Goal: Task Accomplishment & Management: Manage account settings

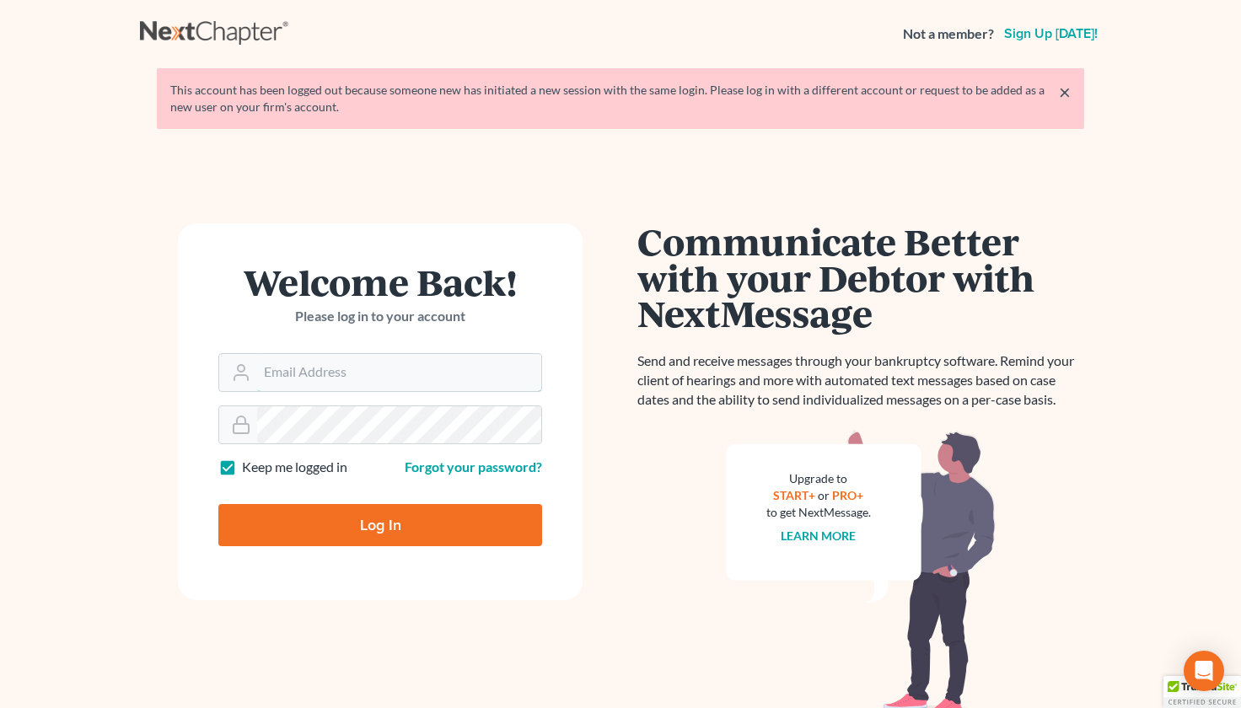
type input "[EMAIL_ADDRESS][DOMAIN_NAME]"
click at [425, 525] on input "Log In" at bounding box center [380, 525] width 324 height 42
type input "Thinking..."
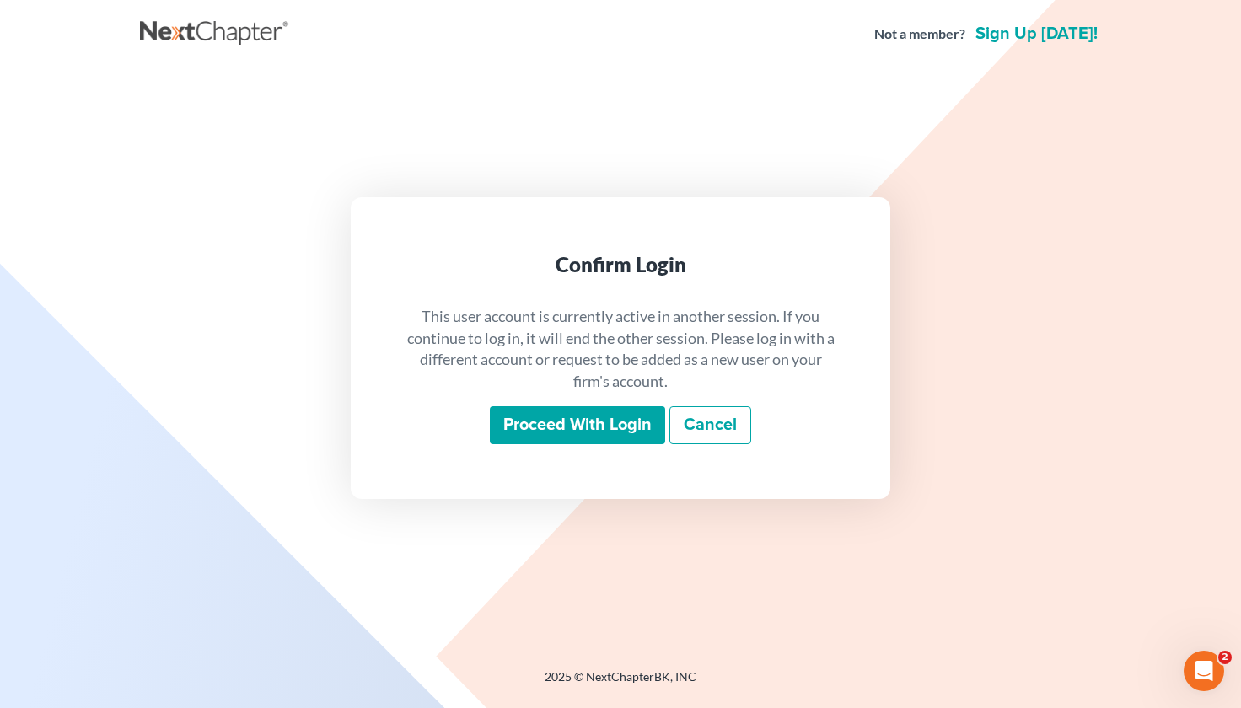
click at [585, 416] on input "Proceed with login" at bounding box center [577, 425] width 175 height 39
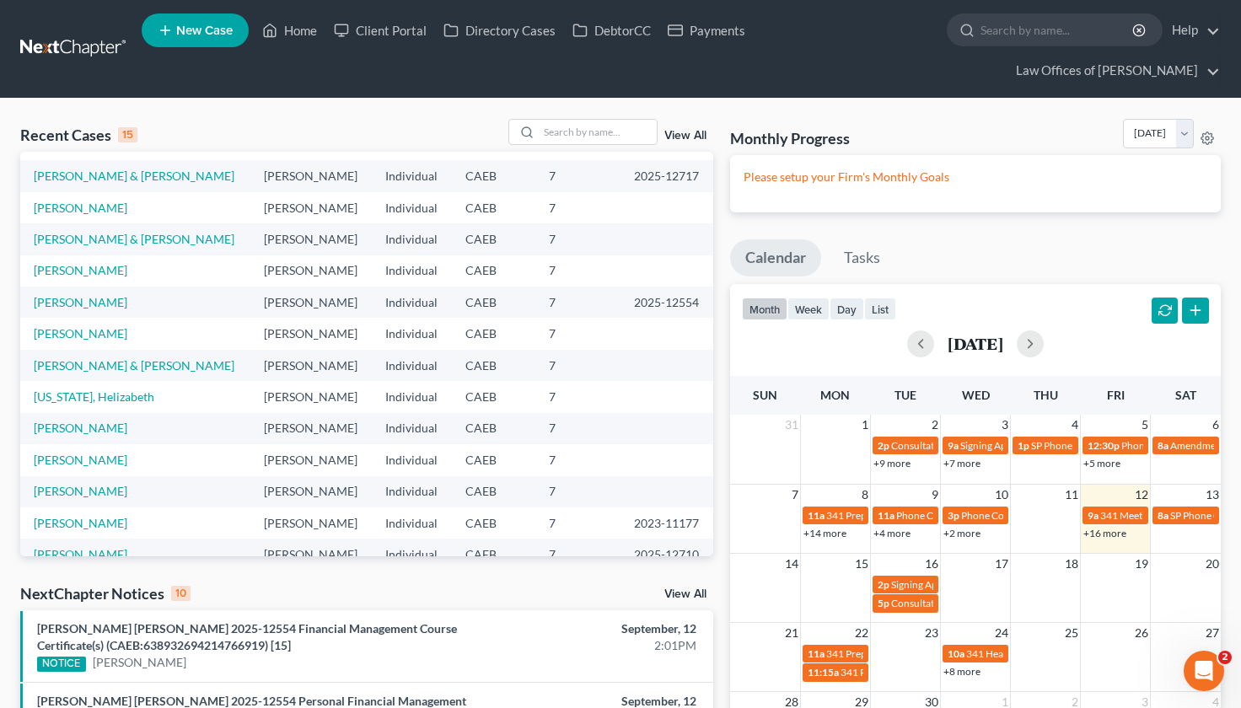
scroll to position [32, 0]
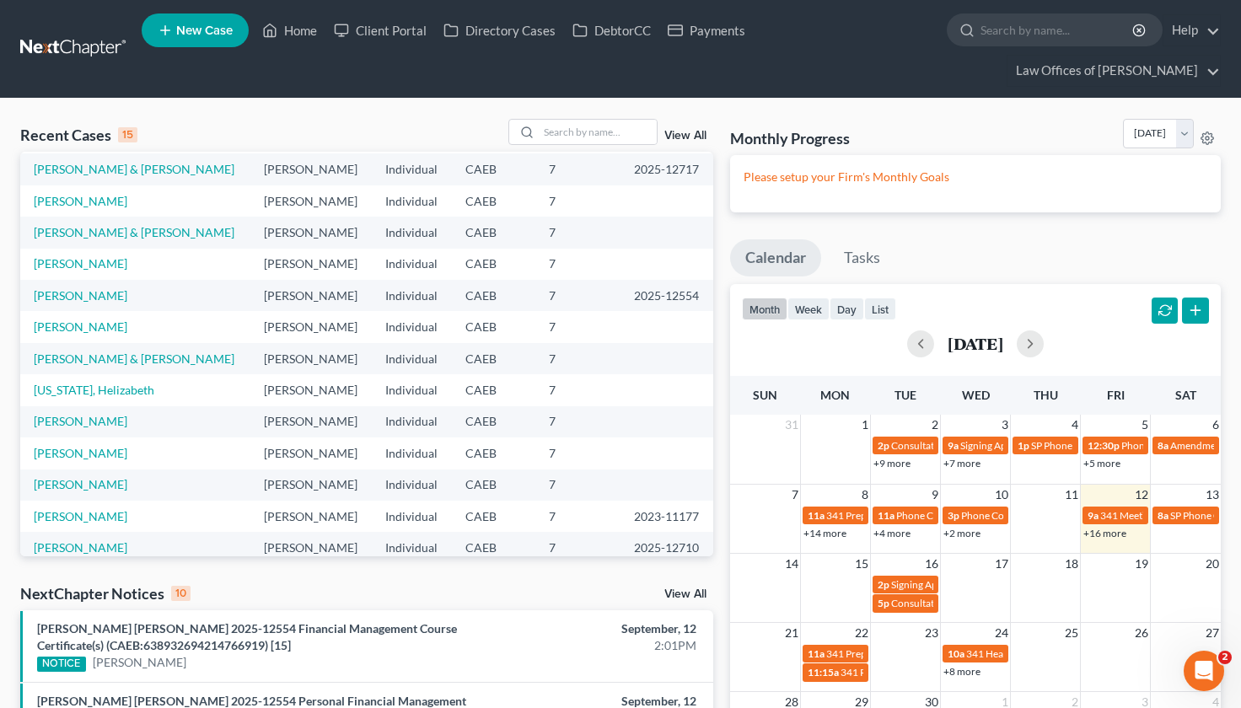
click at [1107, 527] on link "+16 more" at bounding box center [1104, 533] width 43 height 13
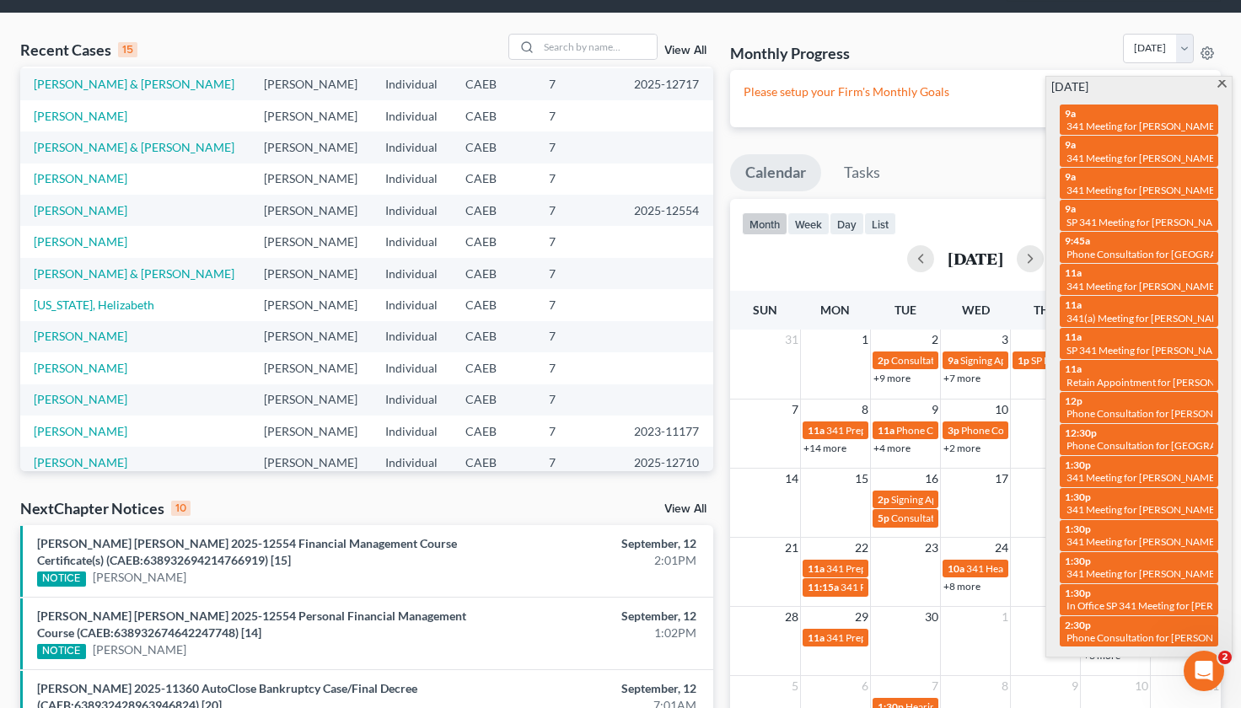
scroll to position [0, 0]
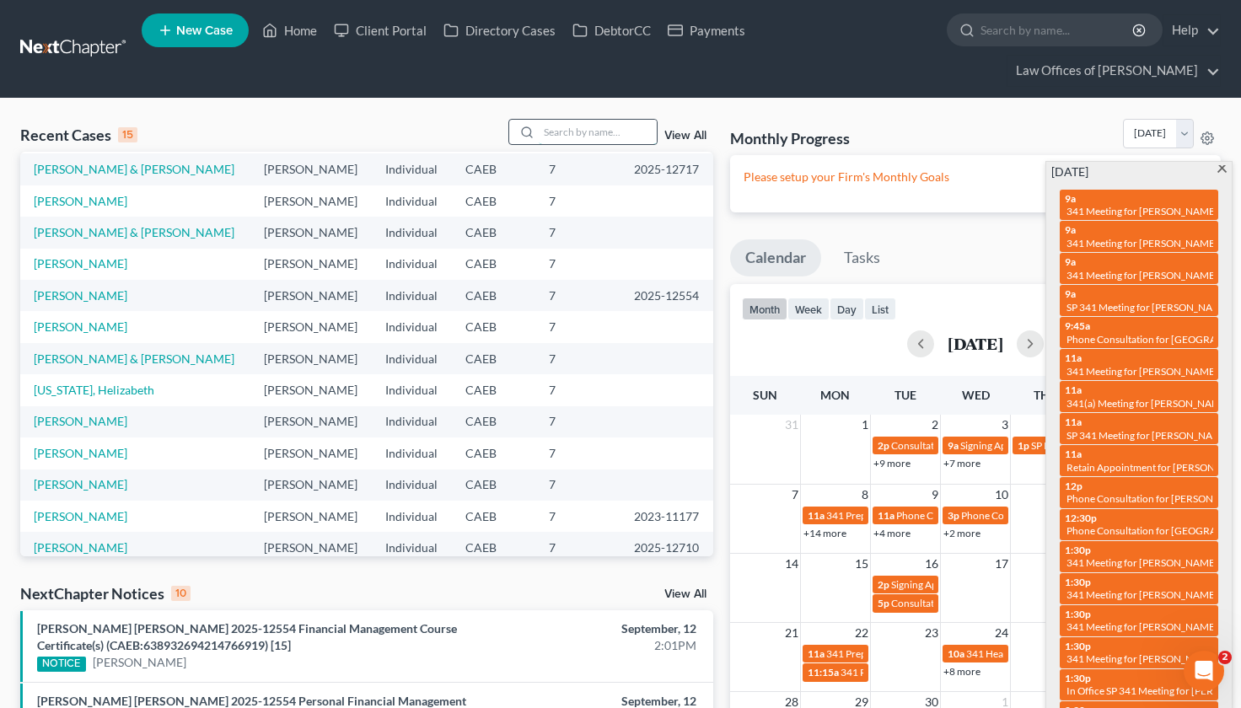
click at [579, 120] on input "search" at bounding box center [598, 132] width 118 height 24
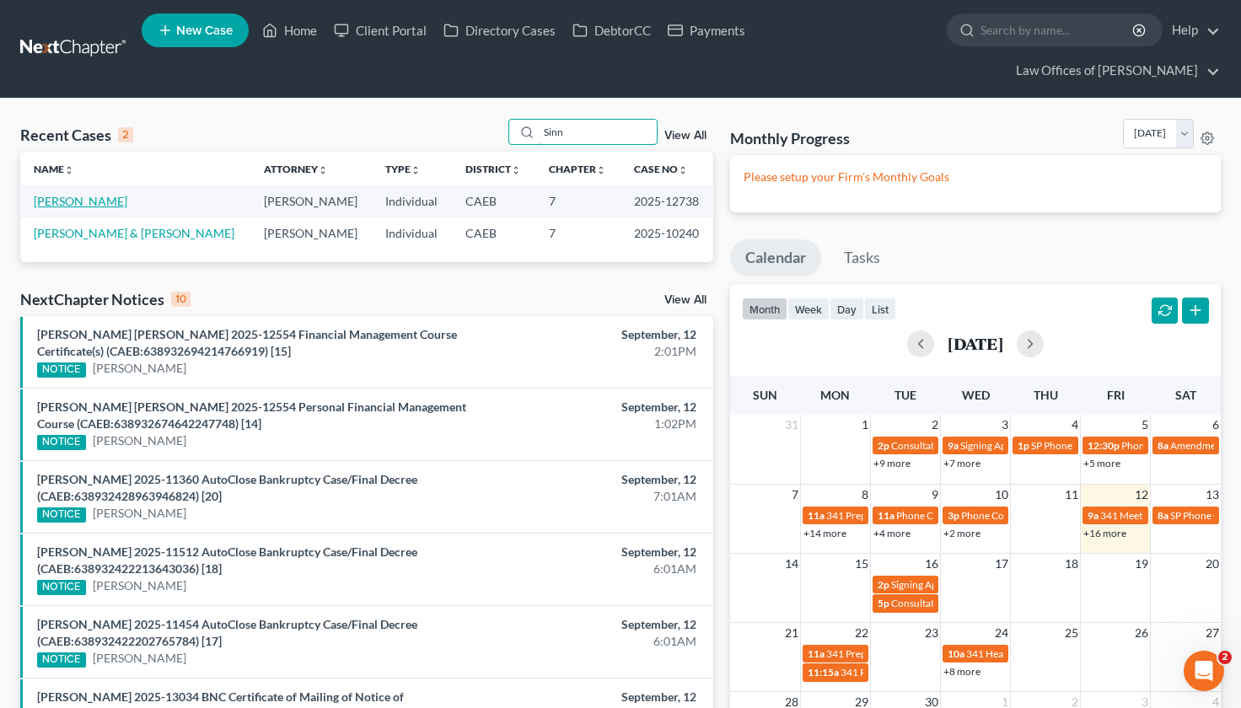
type input "Sinn"
click at [105, 194] on link "Sinnott, Christian" at bounding box center [81, 201] width 94 height 14
select select "5"
select select "1"
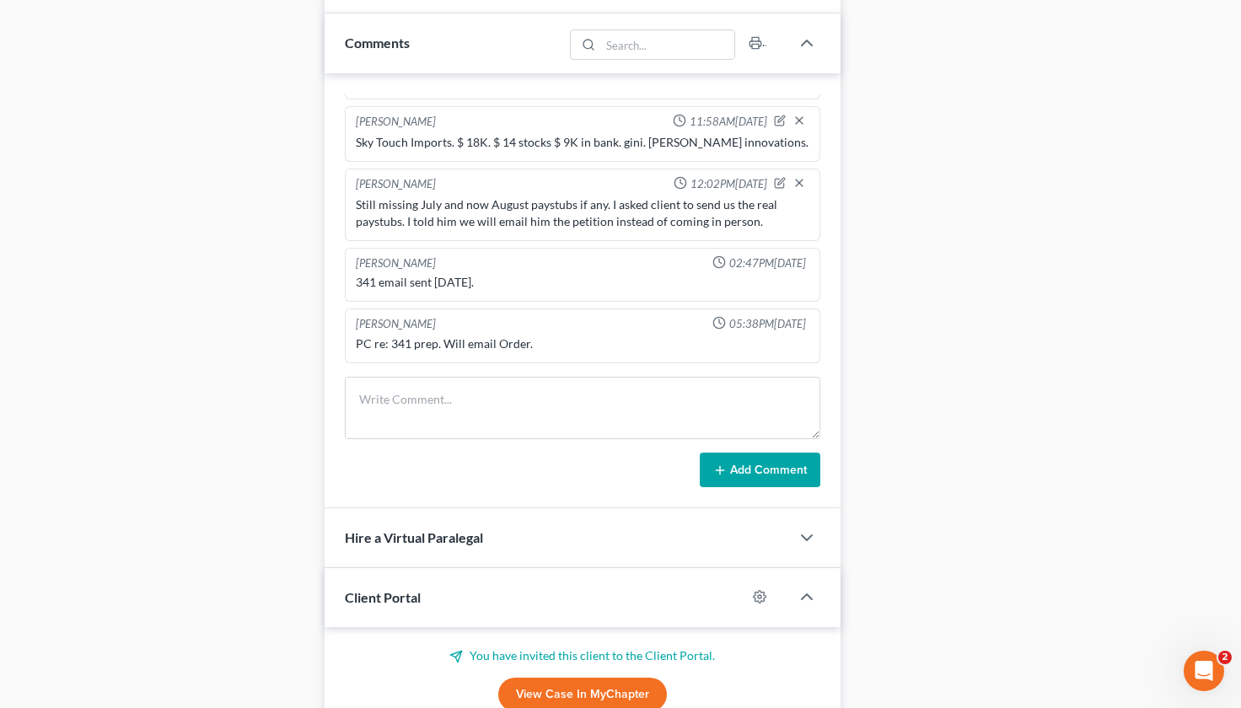
scroll to position [1617, 0]
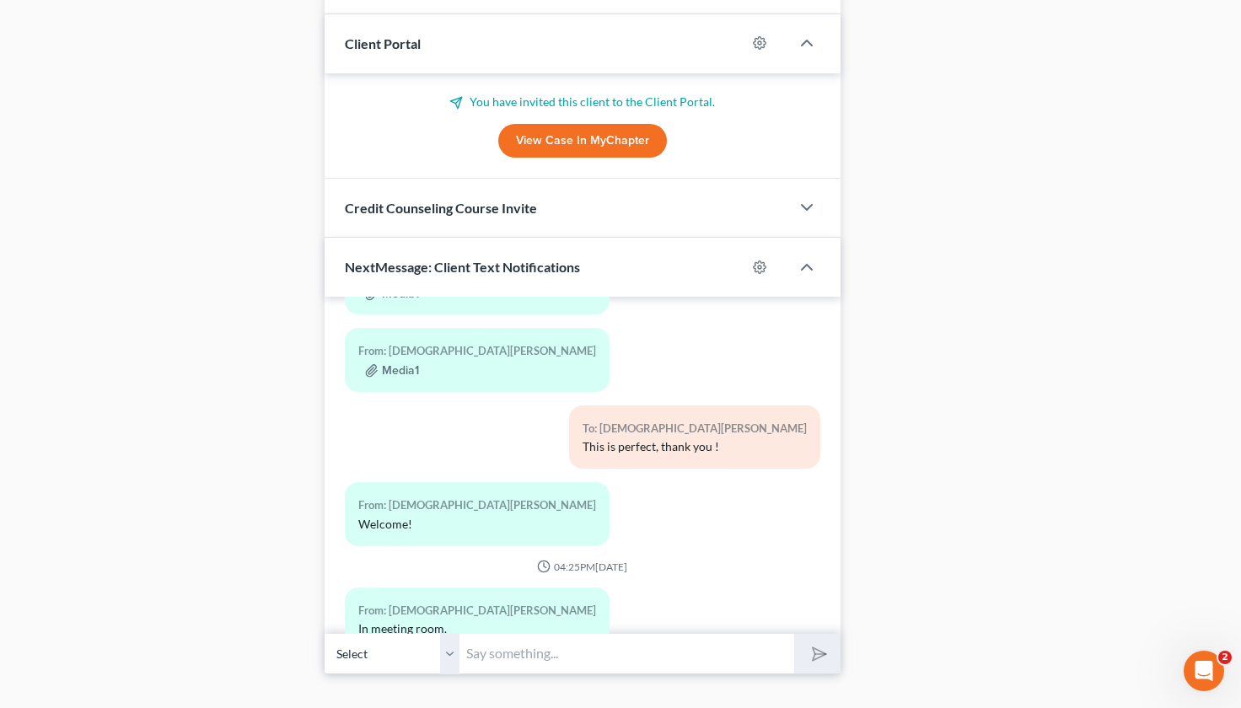
click at [504, 633] on input "text" at bounding box center [626, 653] width 335 height 41
type input "Sounds good."
click at [794, 634] on button "submit" at bounding box center [817, 654] width 46 height 40
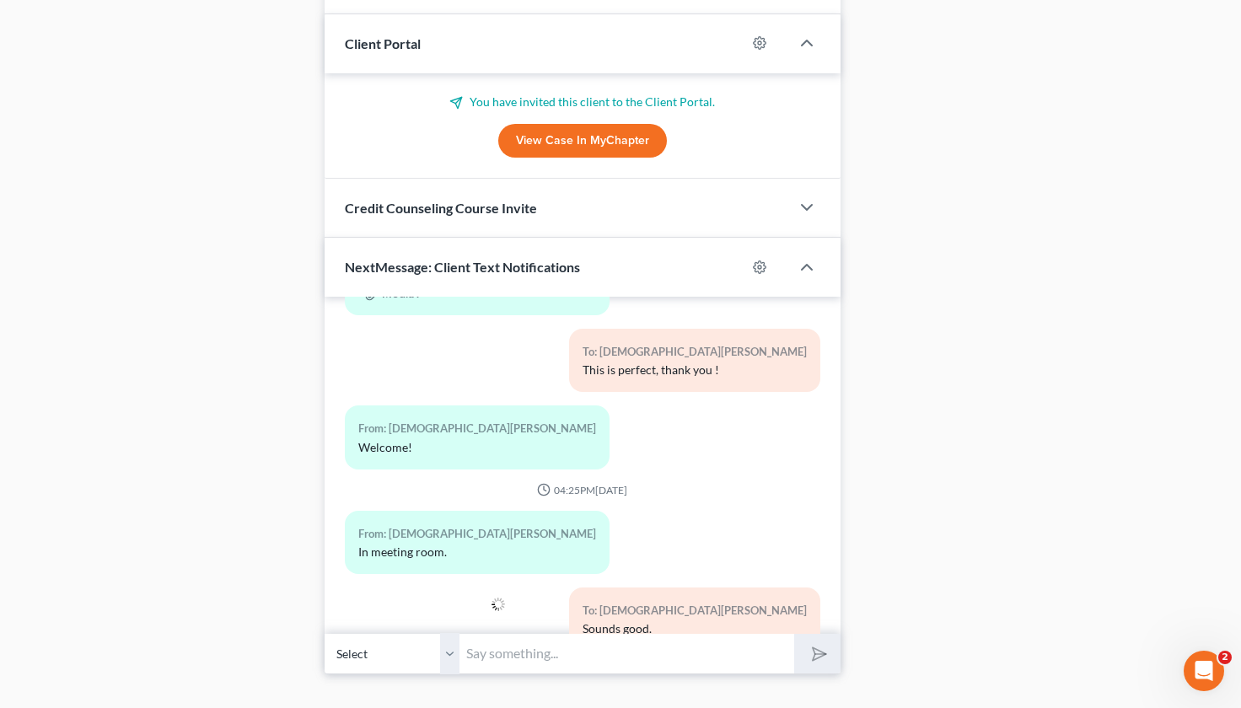
click at [433, 588] on div at bounding box center [418, 626] width 164 height 77
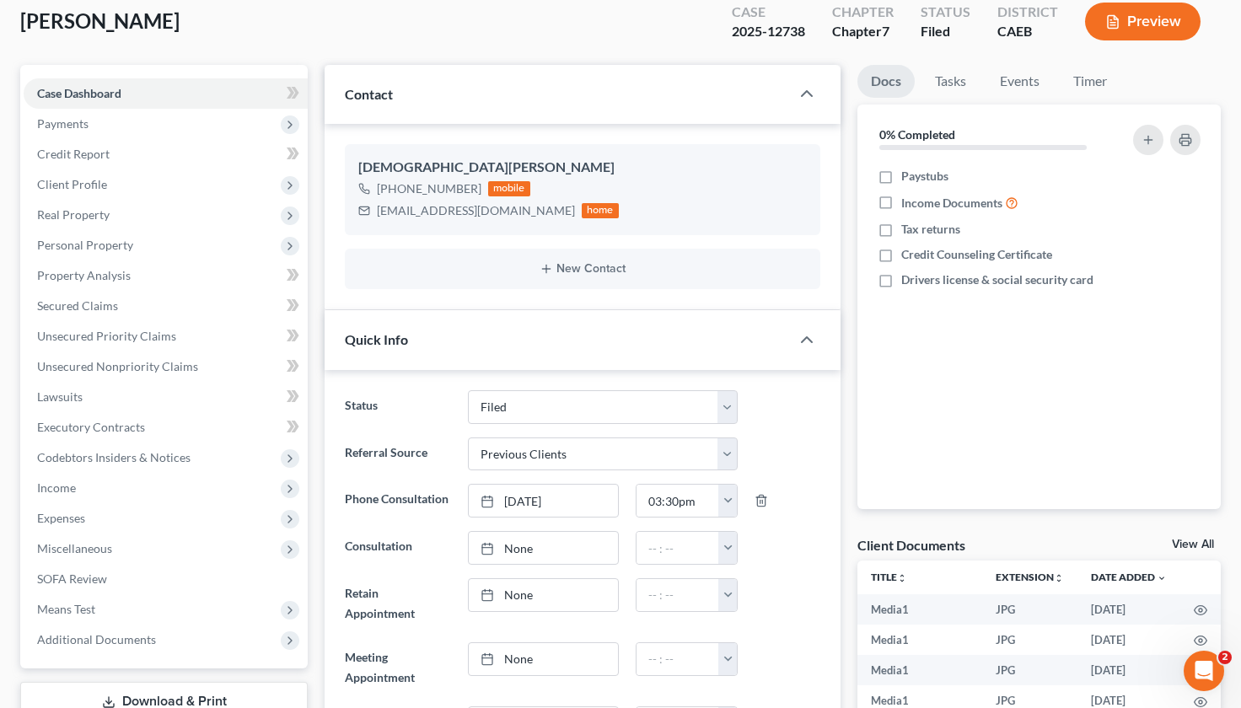
scroll to position [126, 0]
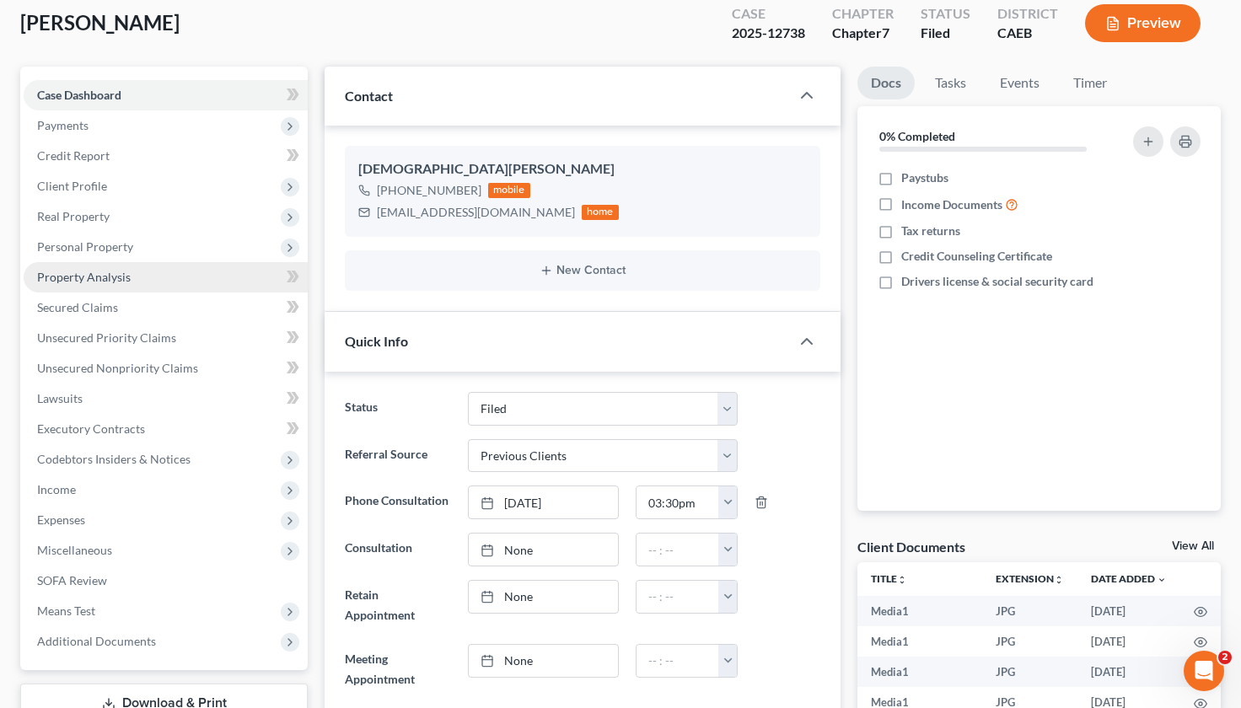
click at [145, 262] on link "Property Analysis" at bounding box center [166, 277] width 284 height 30
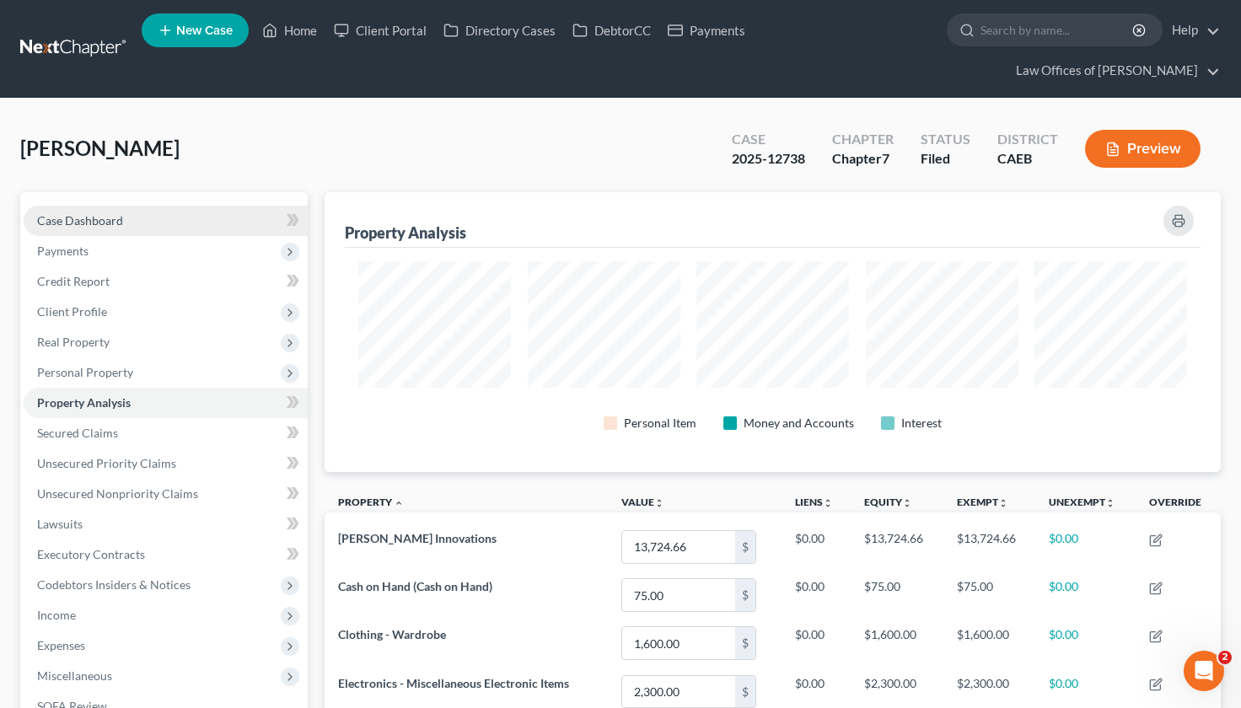
click at [151, 206] on link "Case Dashboard" at bounding box center [166, 221] width 284 height 30
select select "1"
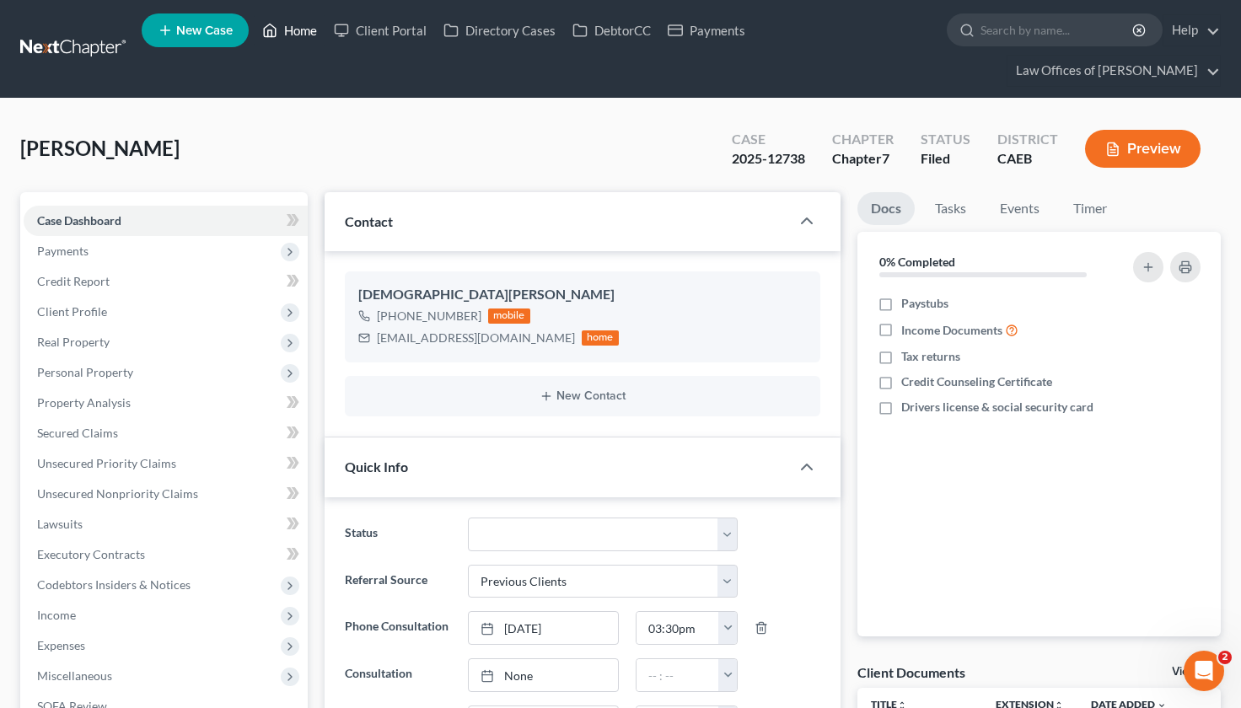
click at [303, 28] on link "Home" at bounding box center [290, 30] width 72 height 30
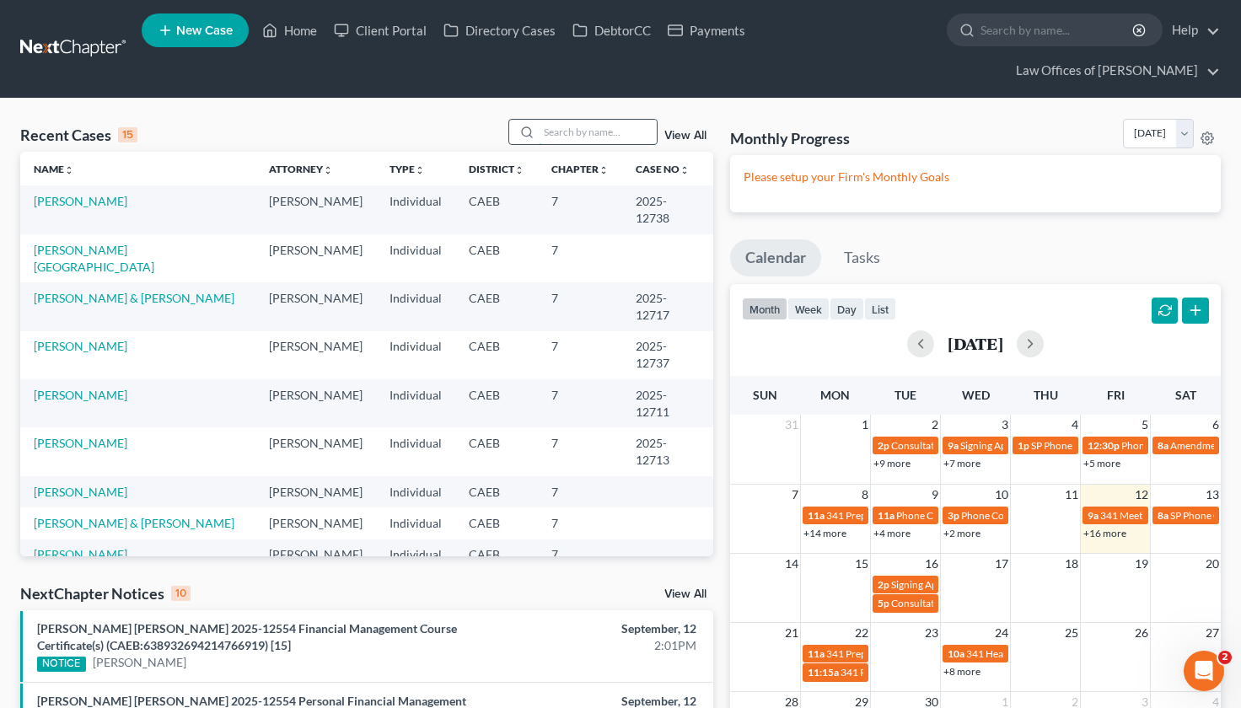
click at [611, 120] on input "search" at bounding box center [598, 132] width 118 height 24
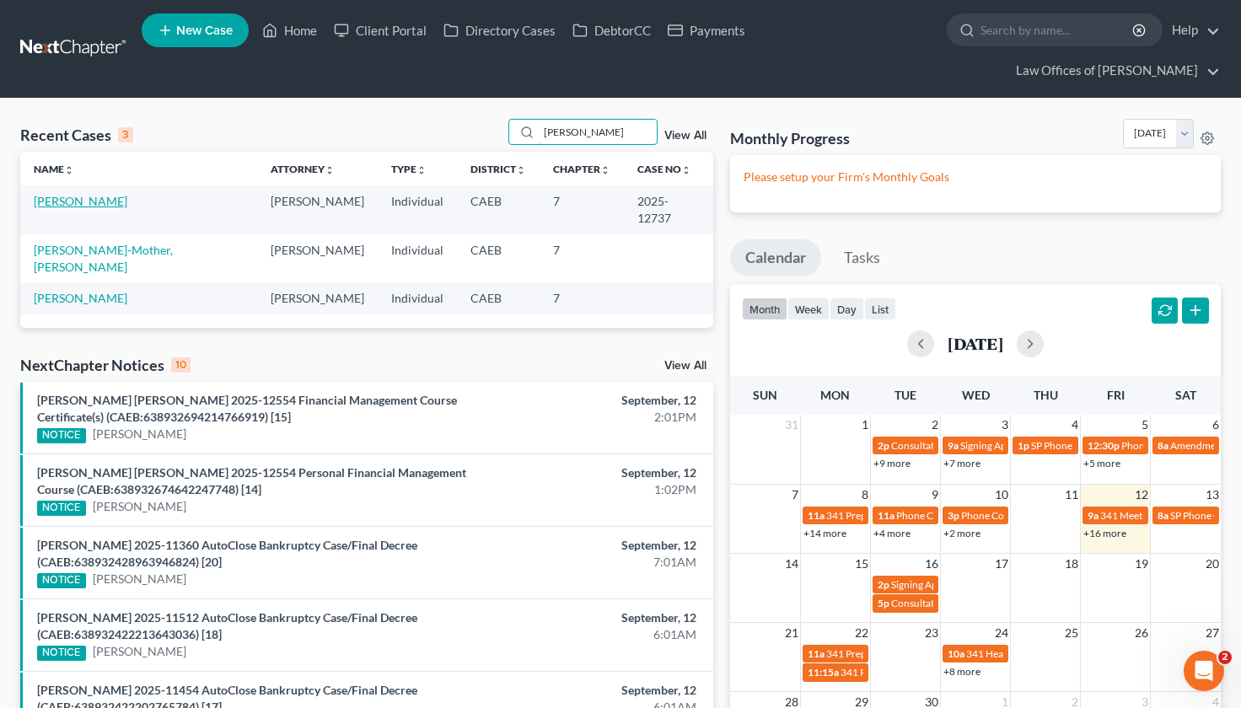
type input "chavolla"
click at [105, 194] on link "Chavolla, Sandra" at bounding box center [81, 201] width 94 height 14
select select "5"
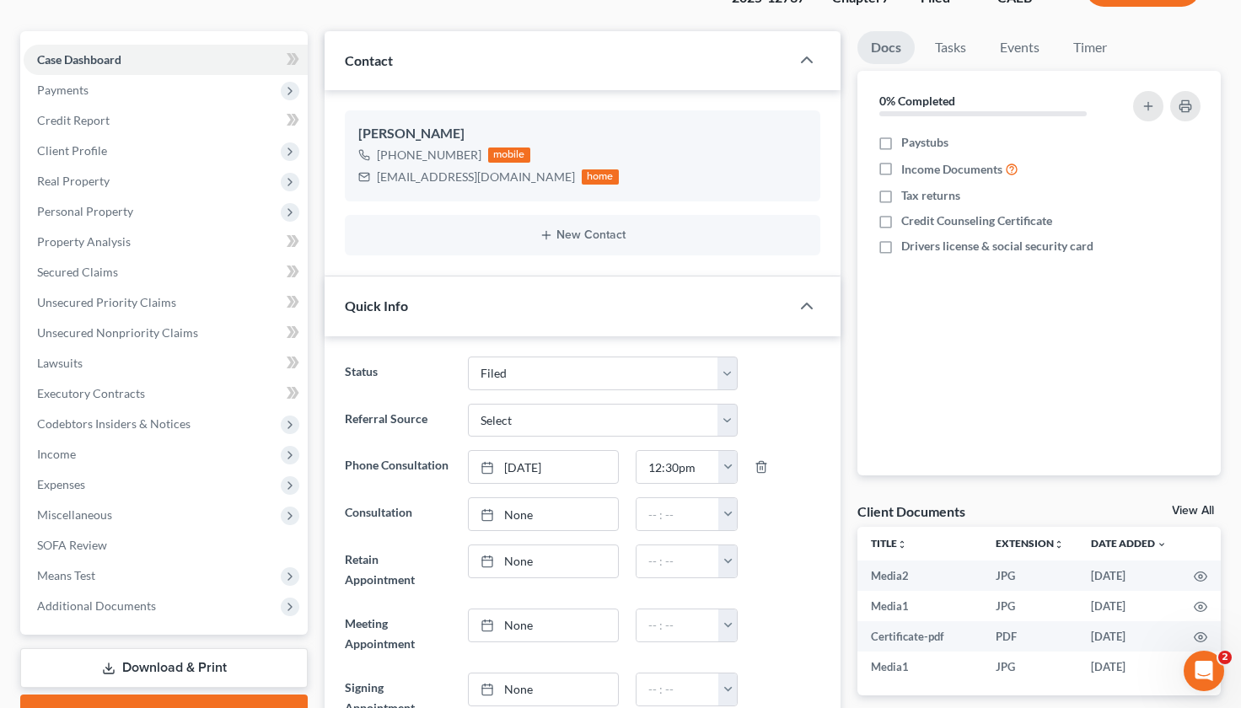
scroll to position [157, 0]
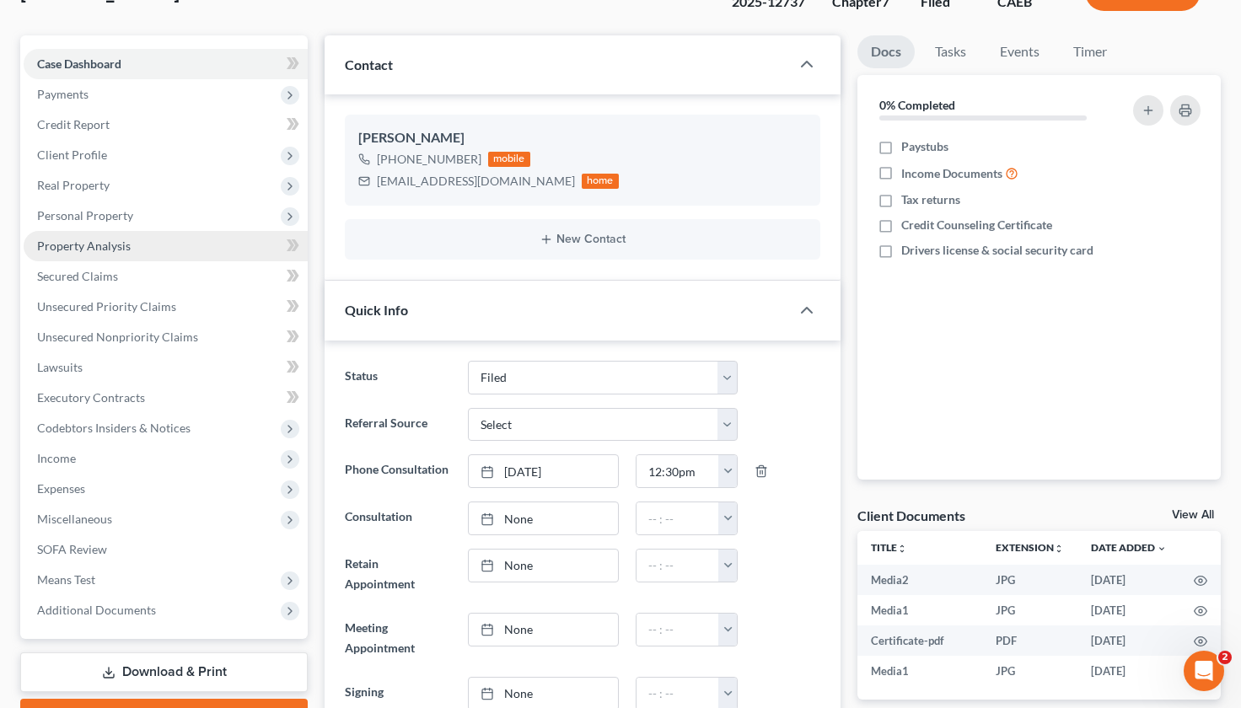
click at [134, 231] on link "Property Analysis" at bounding box center [166, 246] width 284 height 30
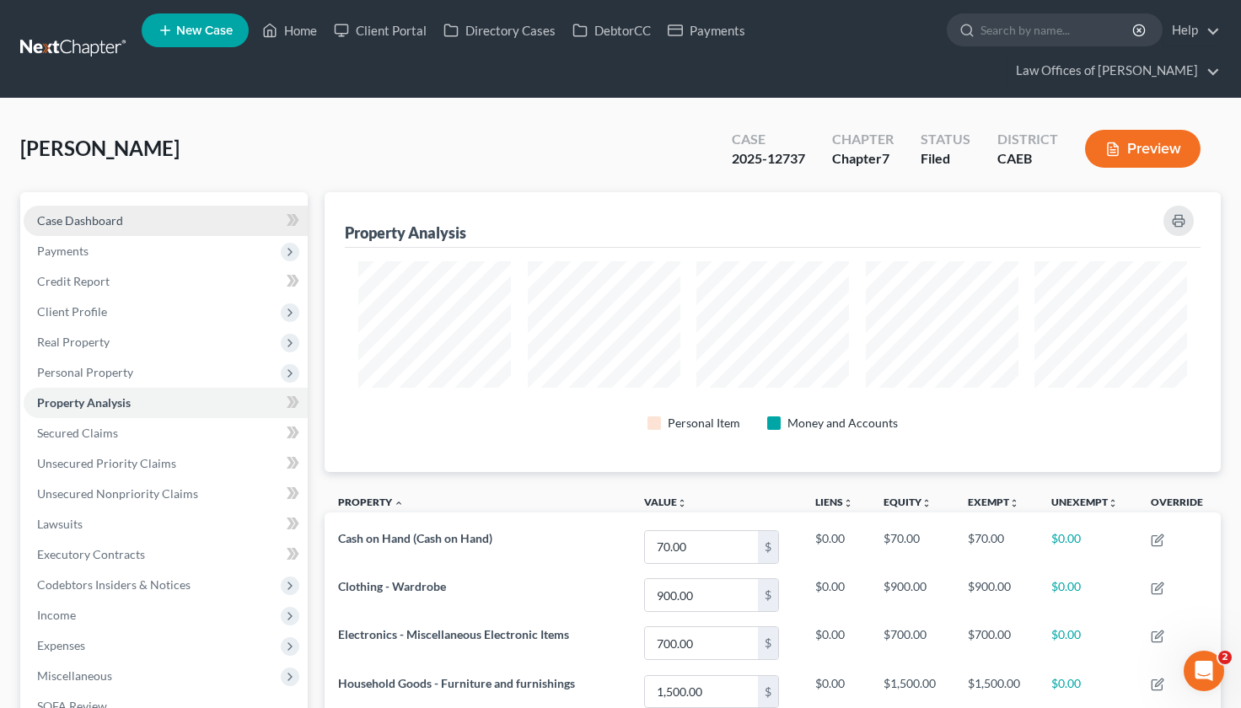
click at [132, 206] on link "Case Dashboard" at bounding box center [166, 221] width 284 height 30
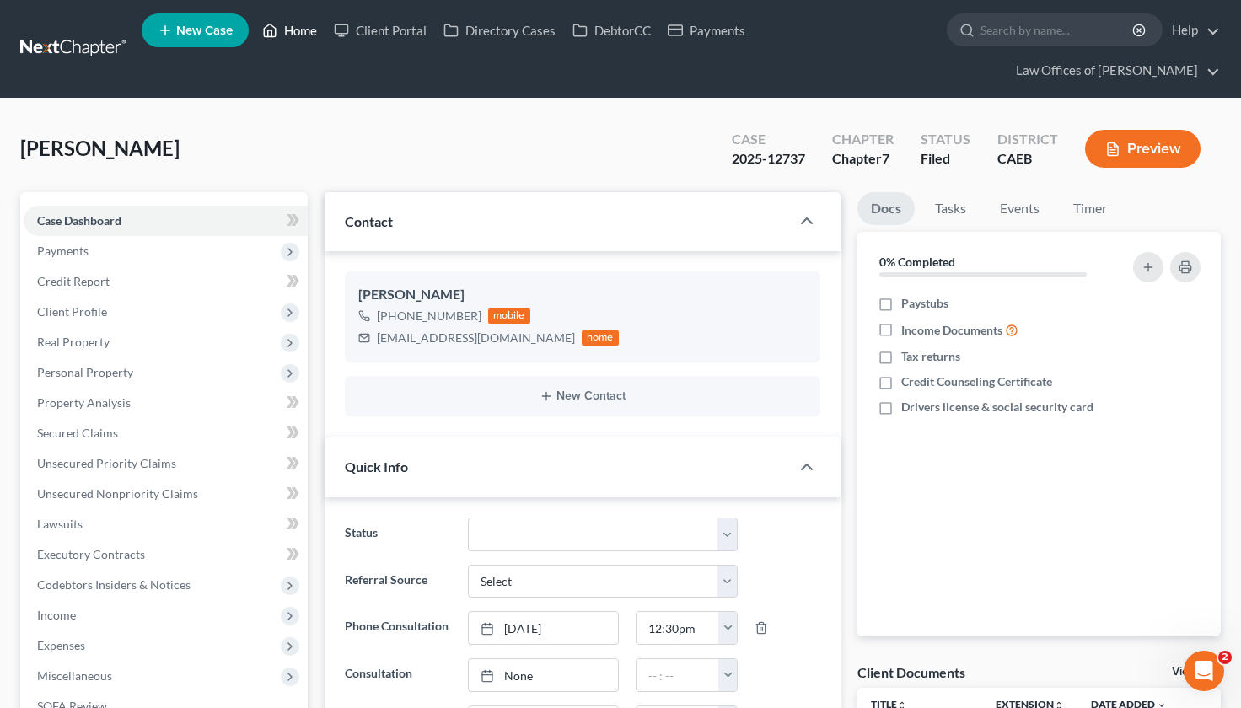
click at [304, 40] on link "Home" at bounding box center [290, 30] width 72 height 30
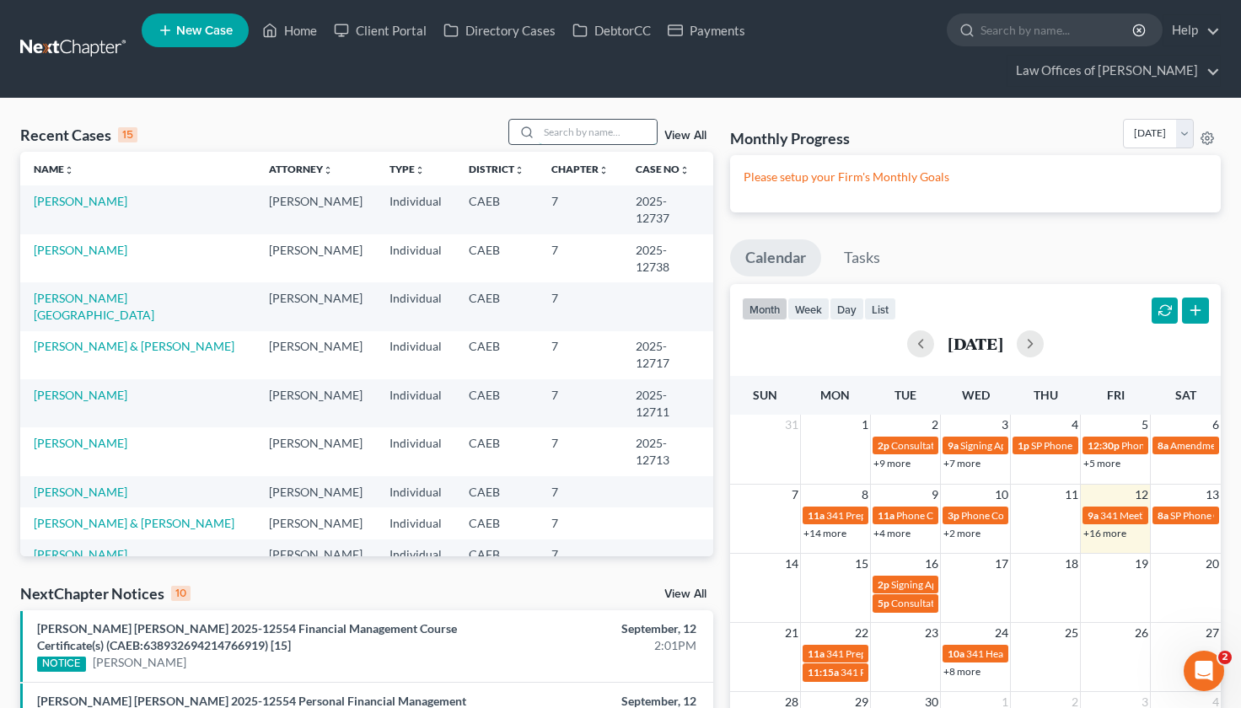
click at [572, 120] on input "search" at bounding box center [598, 132] width 118 height 24
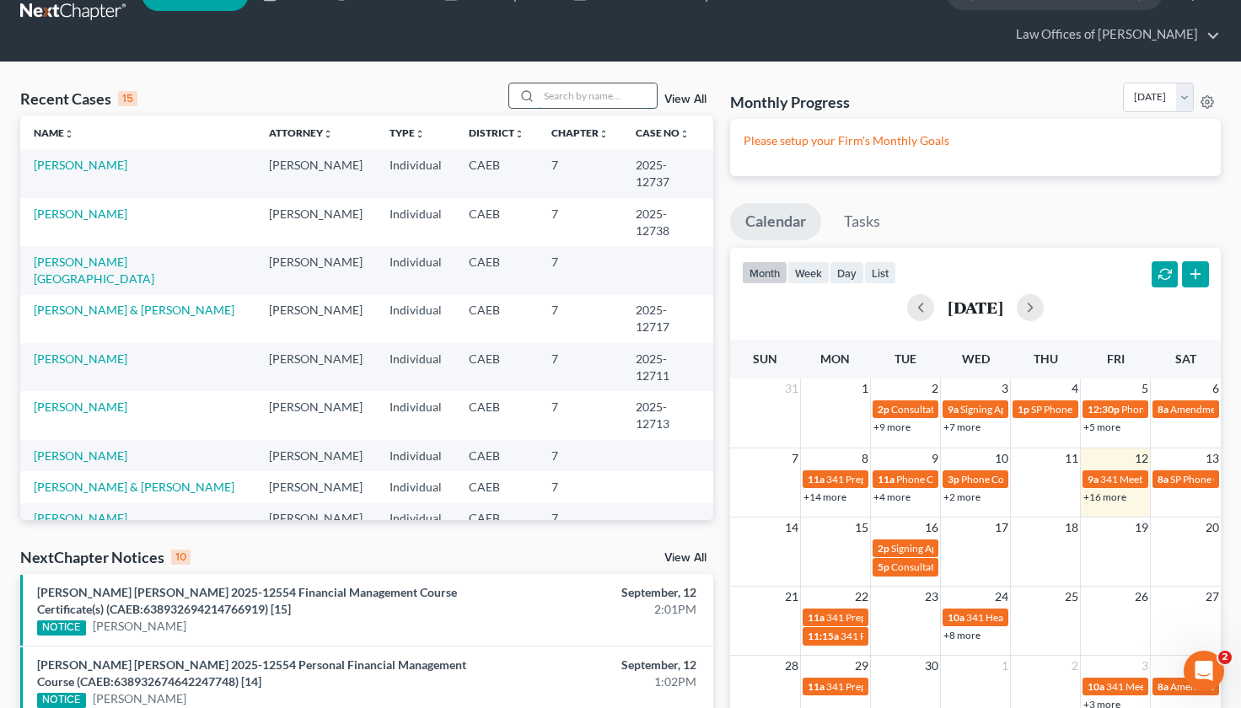
scroll to position [41, 0]
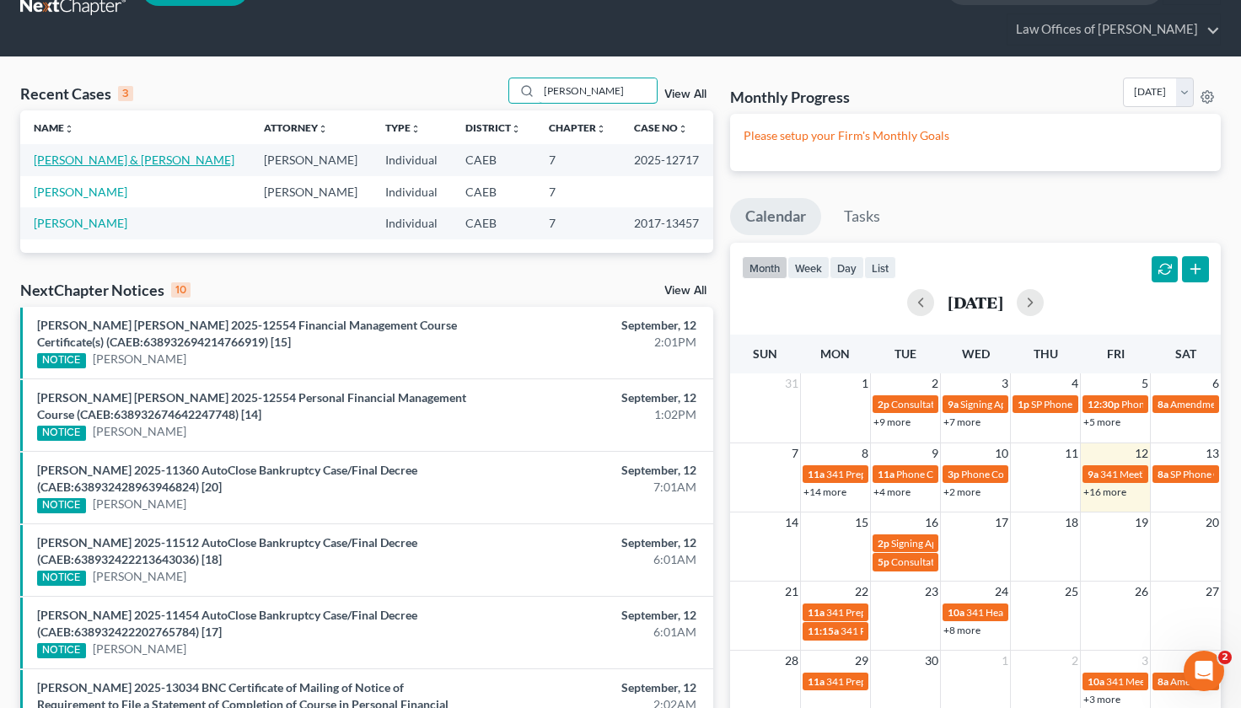
type input "Godinez"
click at [223, 153] on link "Godinez-Solano, Eliot & Basurto-Godinez, Cecilia" at bounding box center [134, 160] width 201 height 14
select select "5"
select select "6"
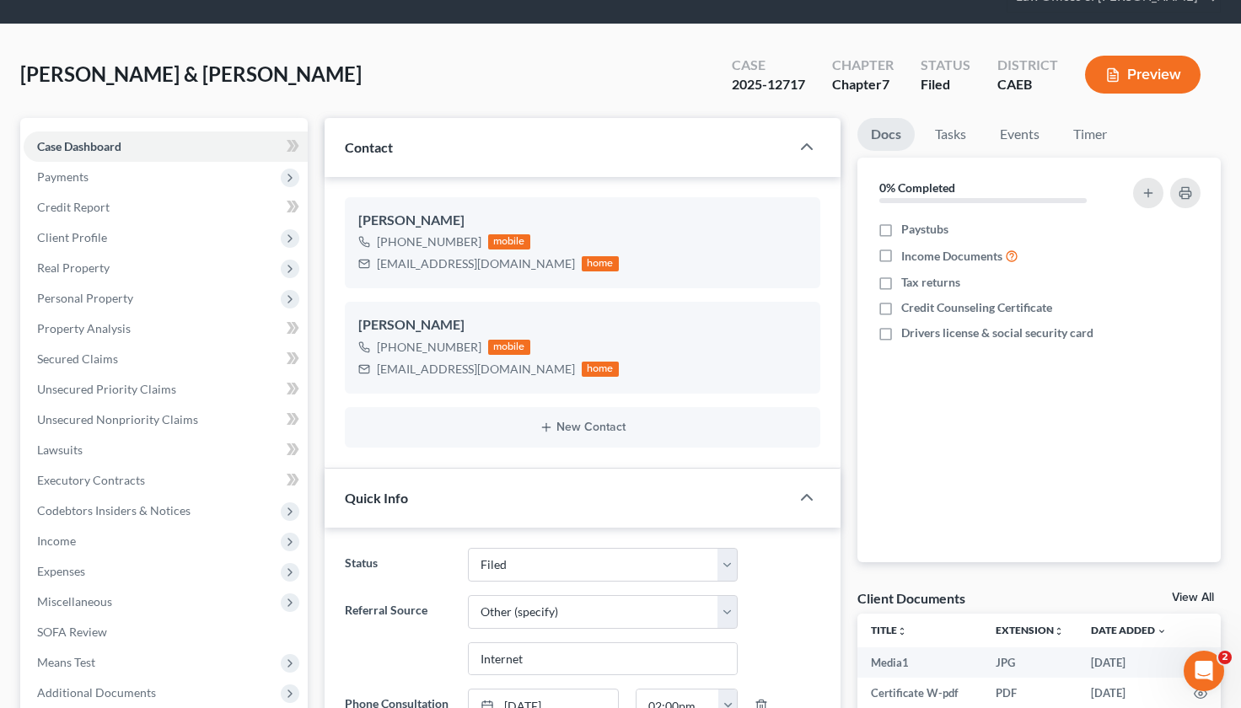
scroll to position [75, 0]
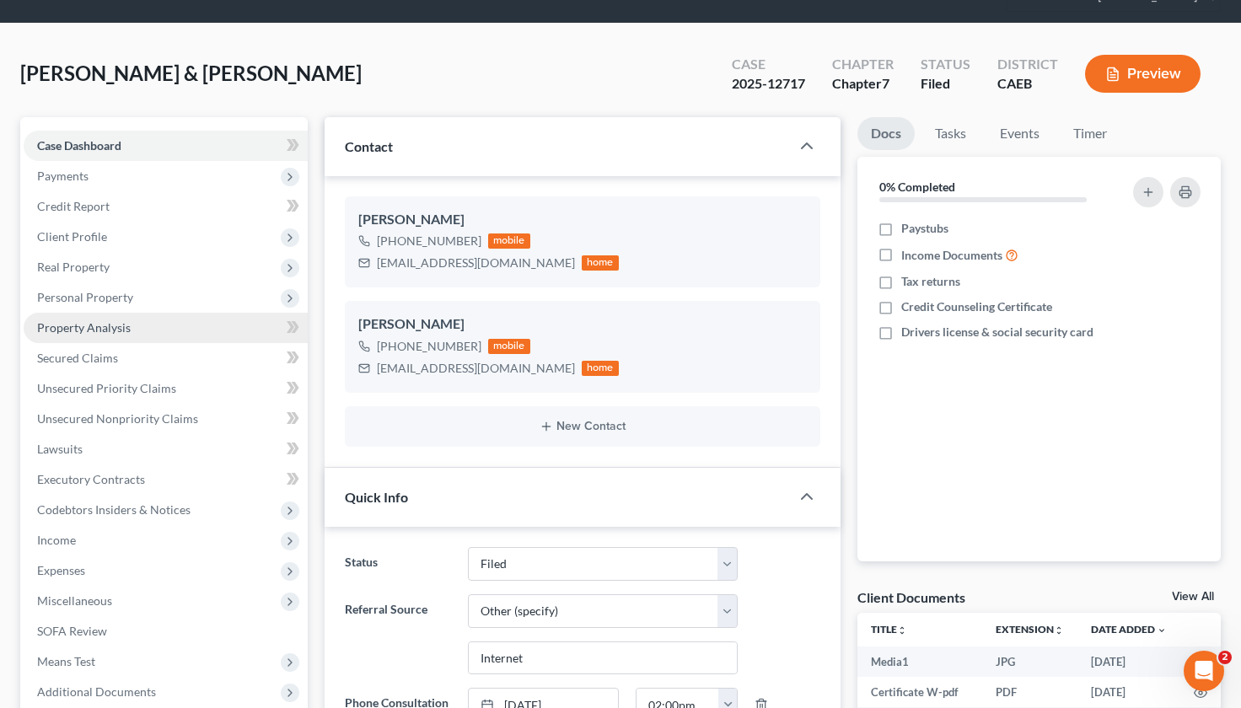
click at [115, 320] on span "Property Analysis" at bounding box center [84, 327] width 94 height 14
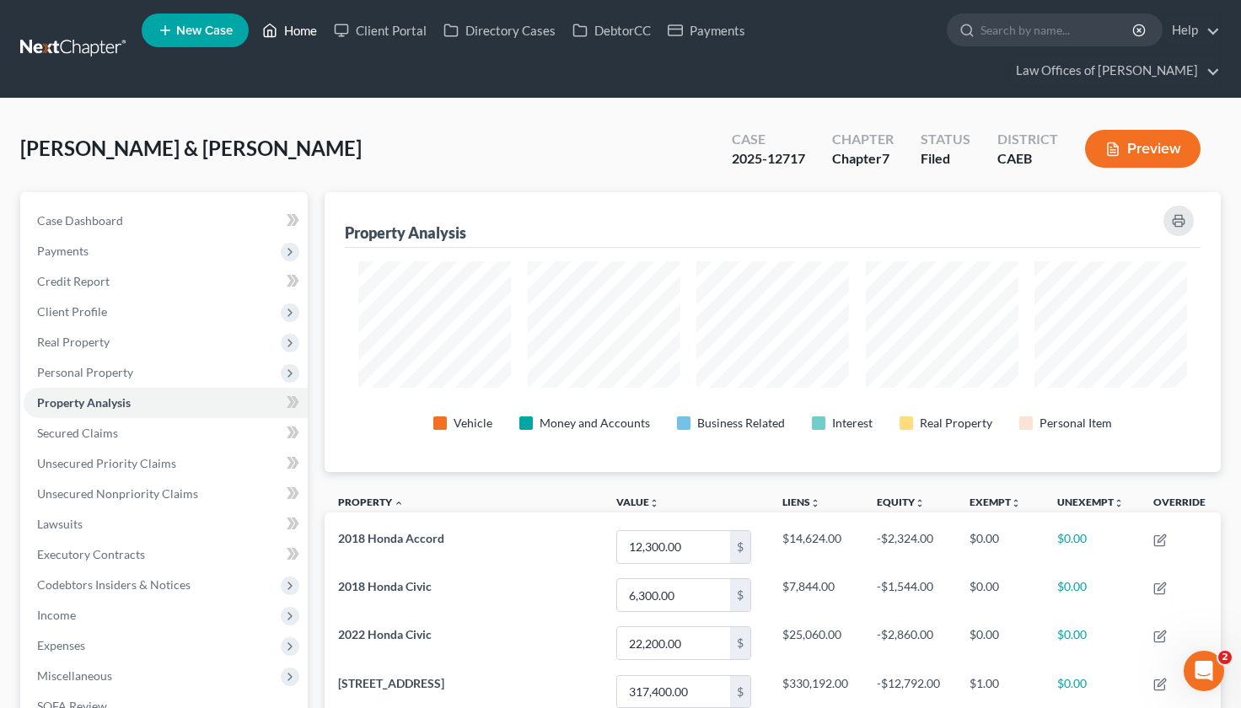
click at [298, 29] on link "Home" at bounding box center [290, 30] width 72 height 30
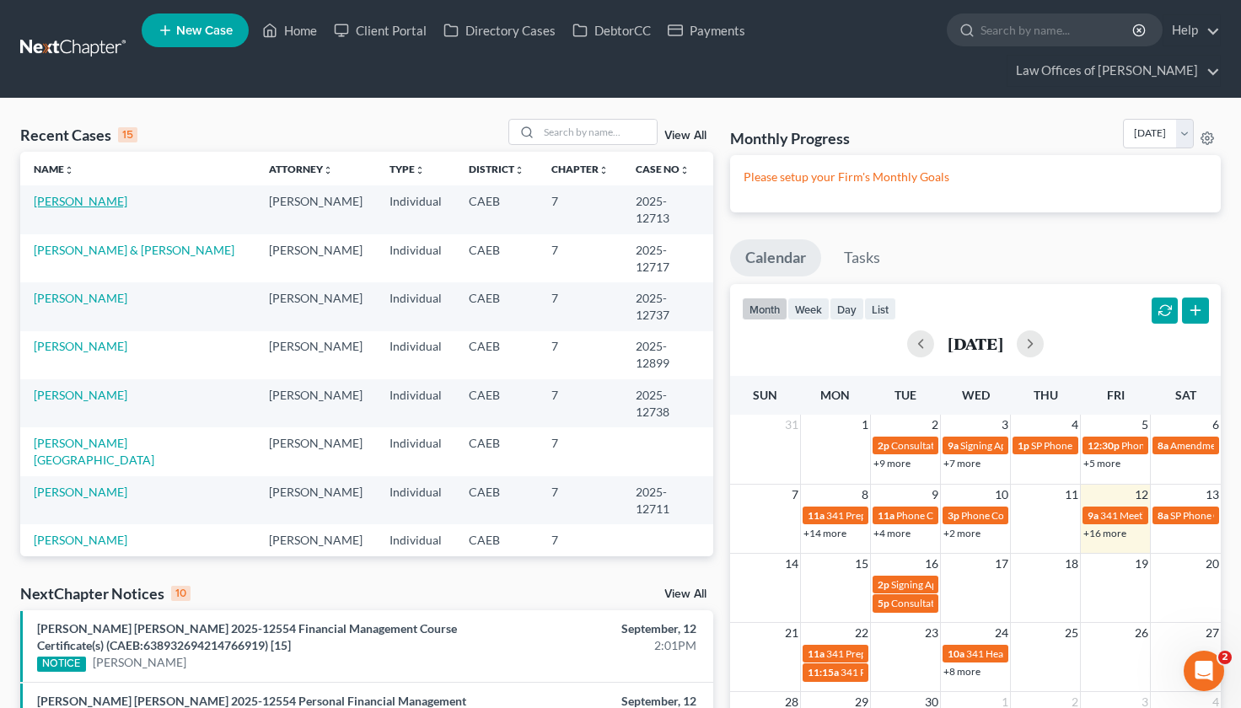
click at [127, 194] on link "Ontiveros-Torres, Geovane" at bounding box center [81, 201] width 94 height 14
select select "5"
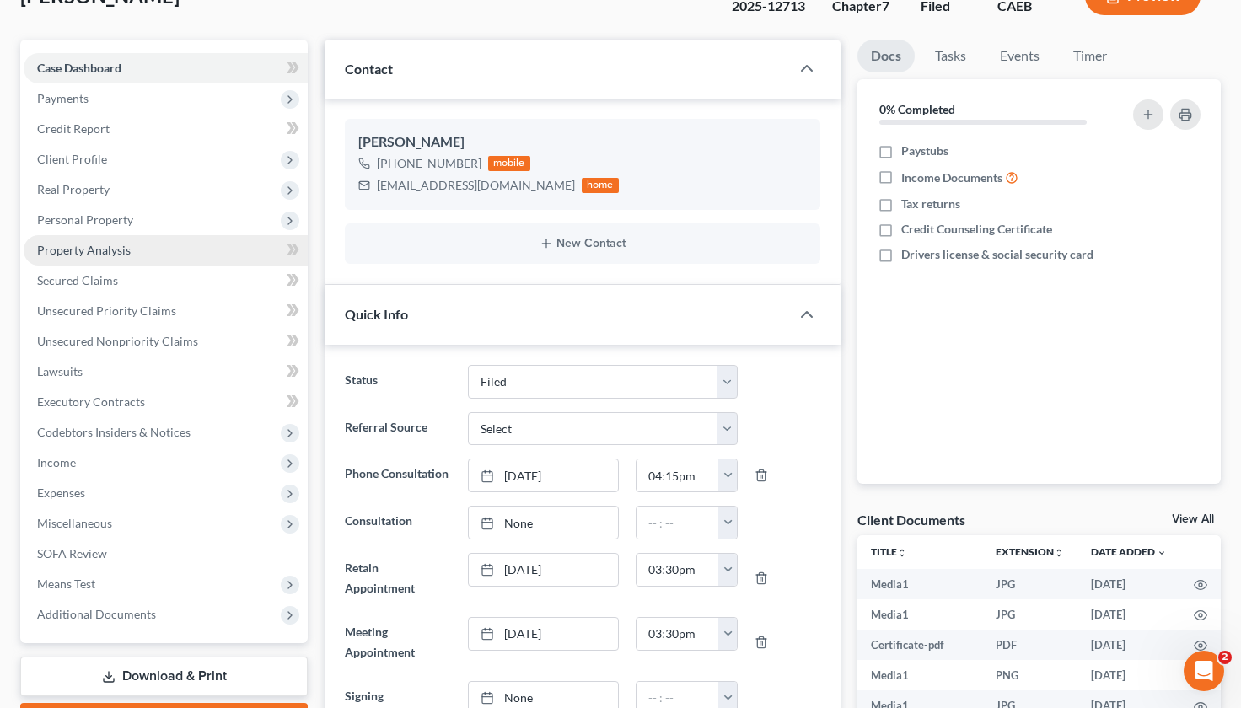
scroll to position [154, 0]
click at [170, 234] on link "Property Analysis" at bounding box center [166, 249] width 284 height 30
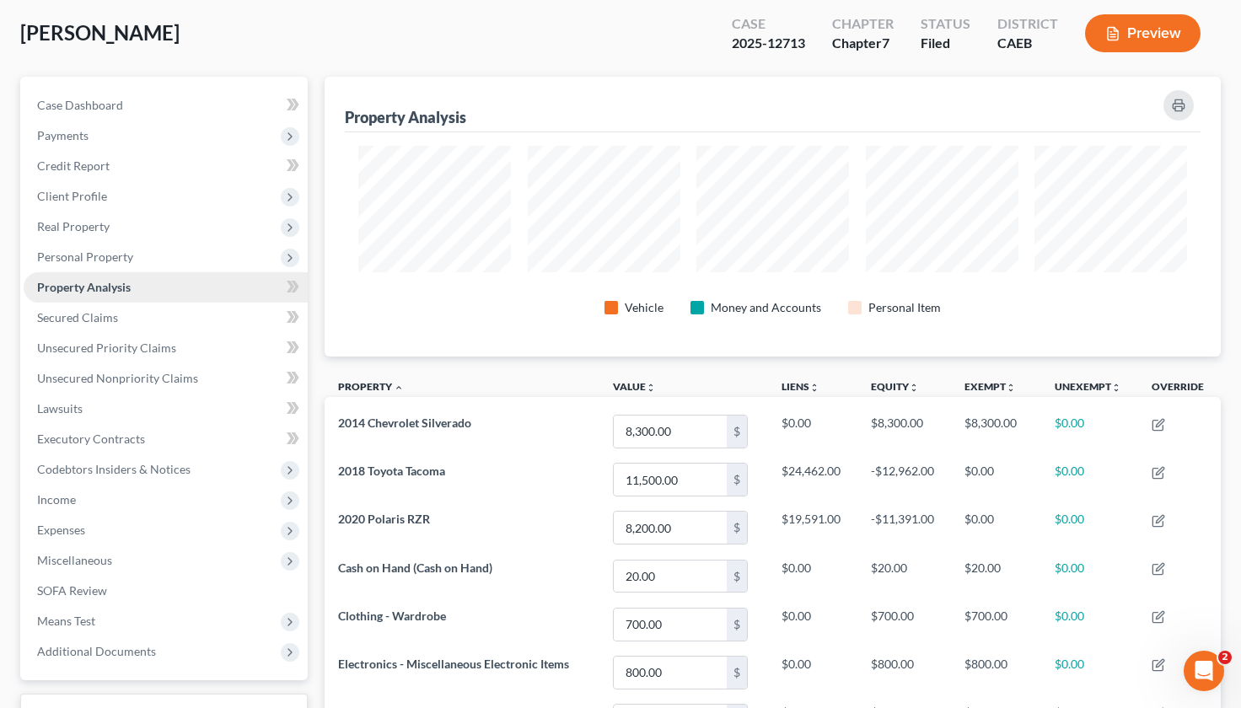
scroll to position [110, 0]
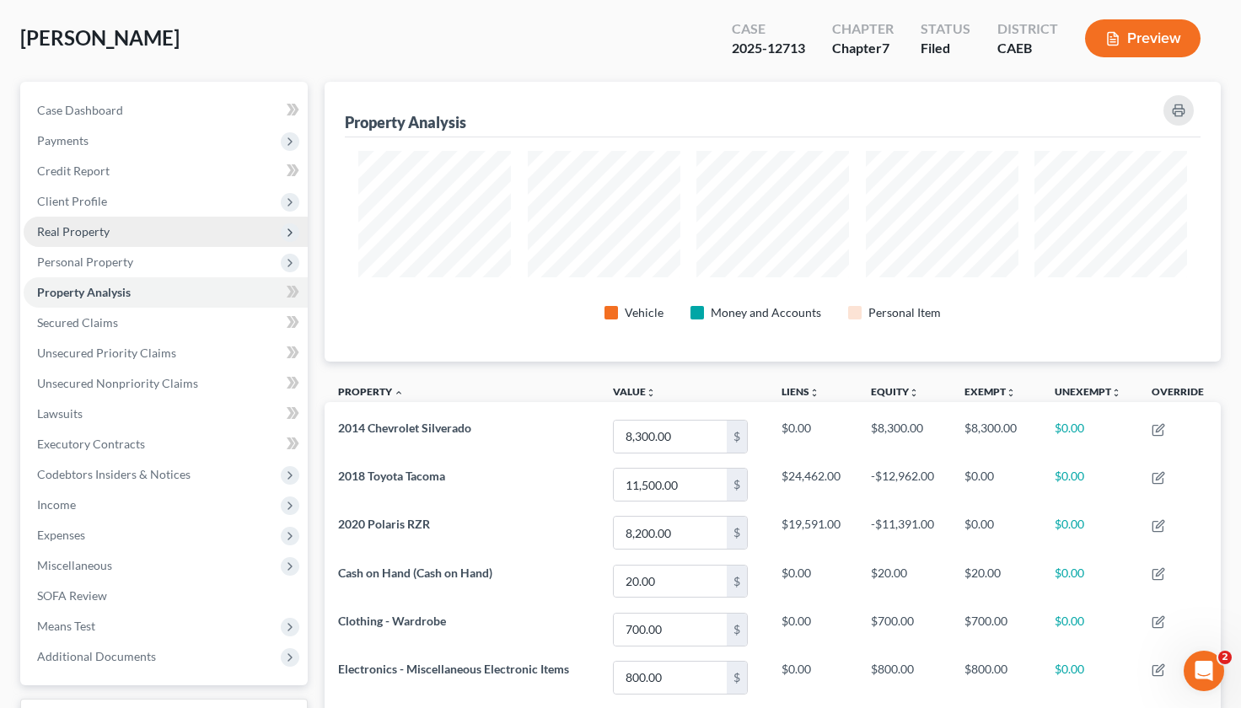
click at [147, 217] on span "Real Property" at bounding box center [166, 232] width 284 height 30
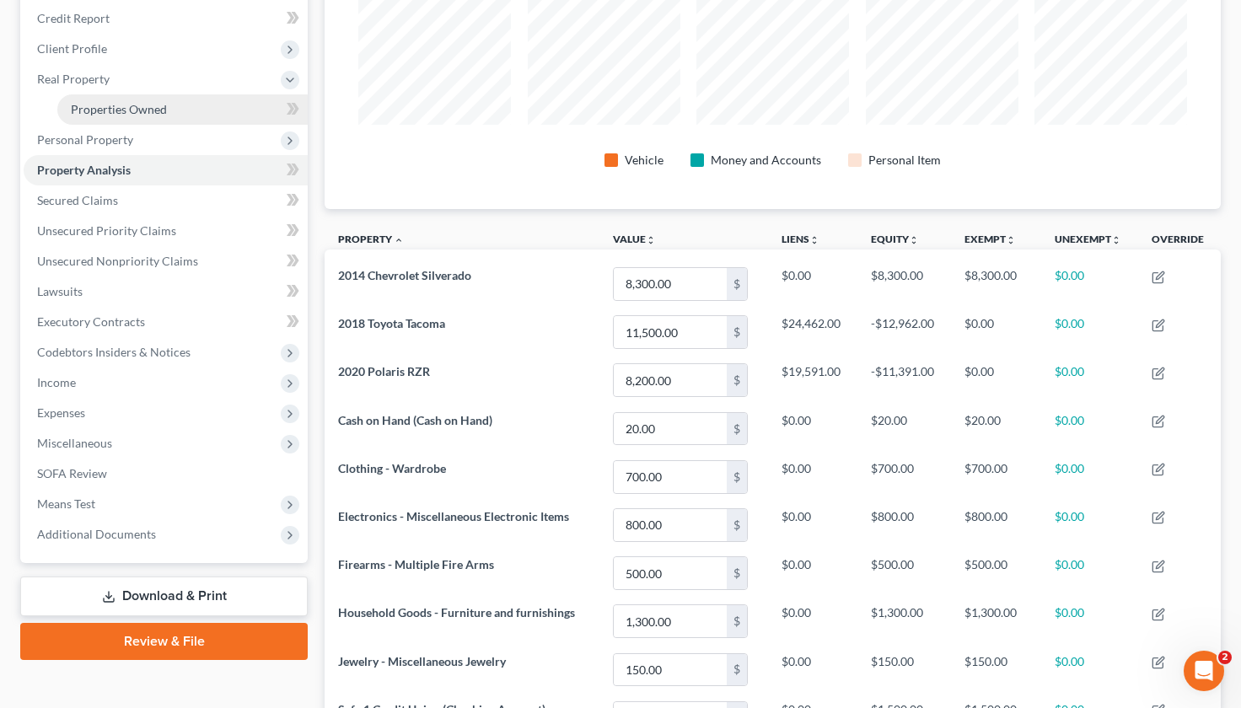
scroll to position [0, 0]
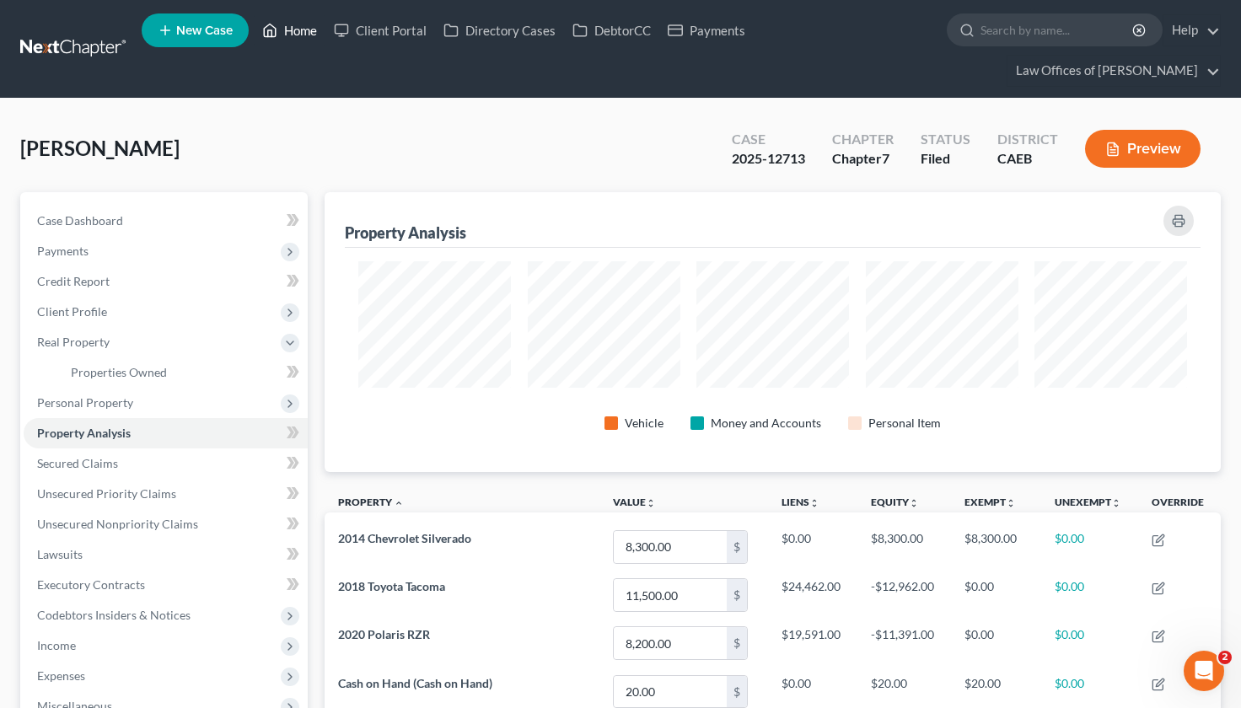
click at [313, 34] on link "Home" at bounding box center [290, 30] width 72 height 30
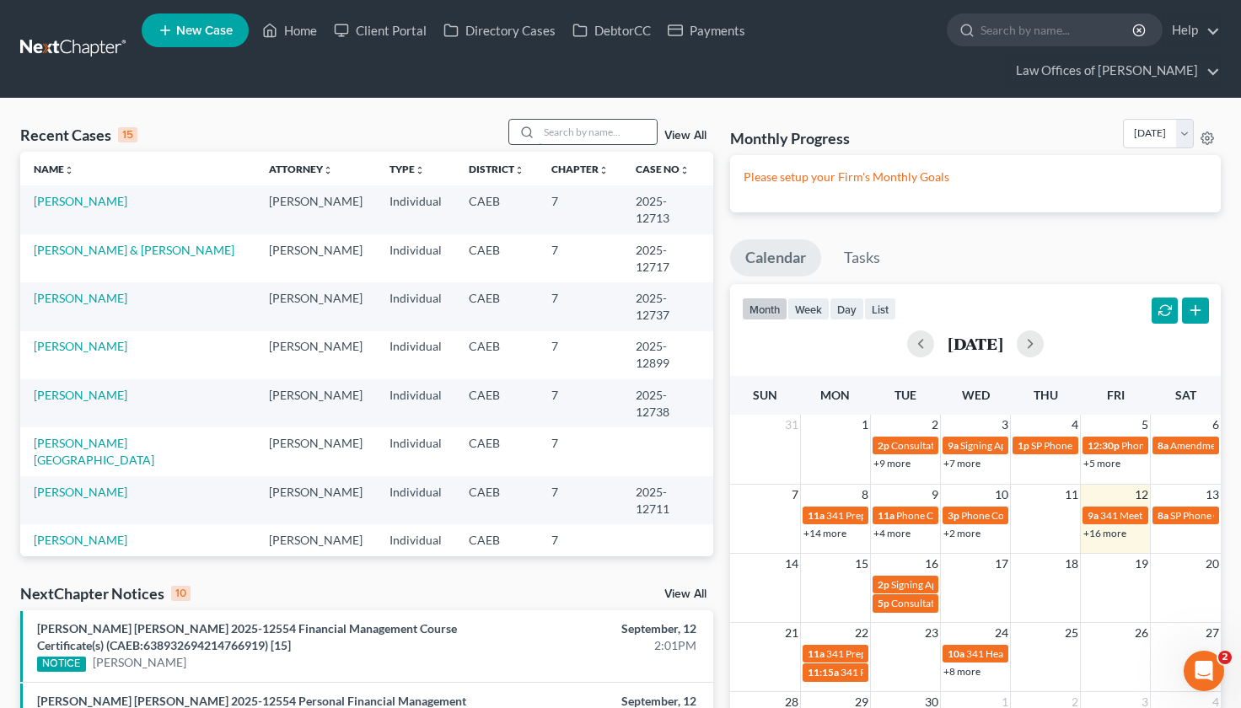
click at [583, 120] on input "search" at bounding box center [598, 132] width 118 height 24
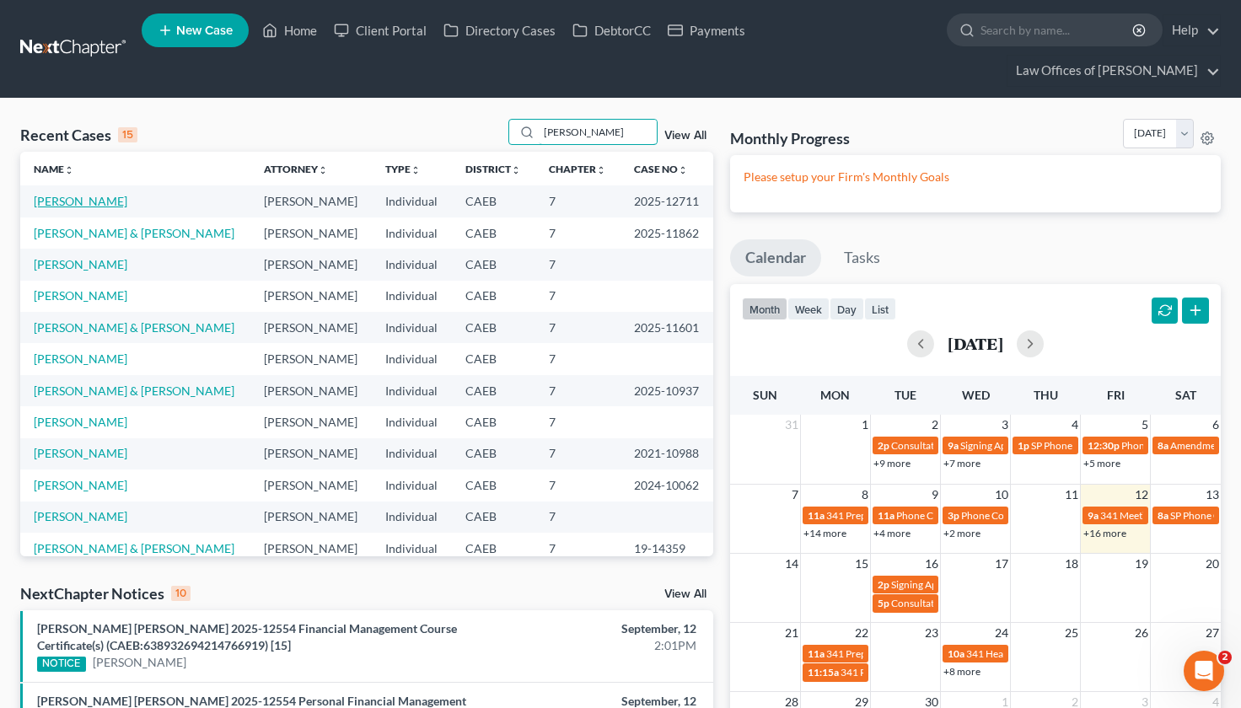
type input "hern"
click at [123, 194] on link "Hernandez, Jessica" at bounding box center [81, 201] width 94 height 14
select select "0"
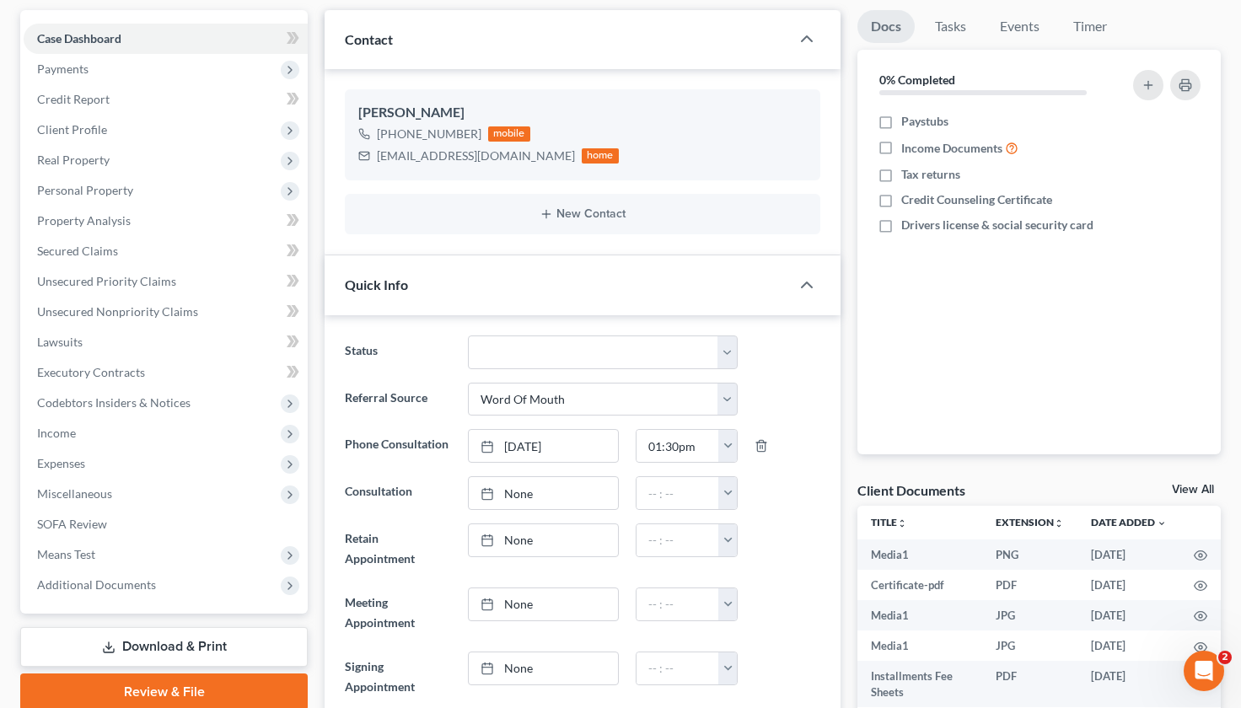
scroll to position [181, 0]
click at [134, 207] on link "Property Analysis" at bounding box center [166, 222] width 284 height 30
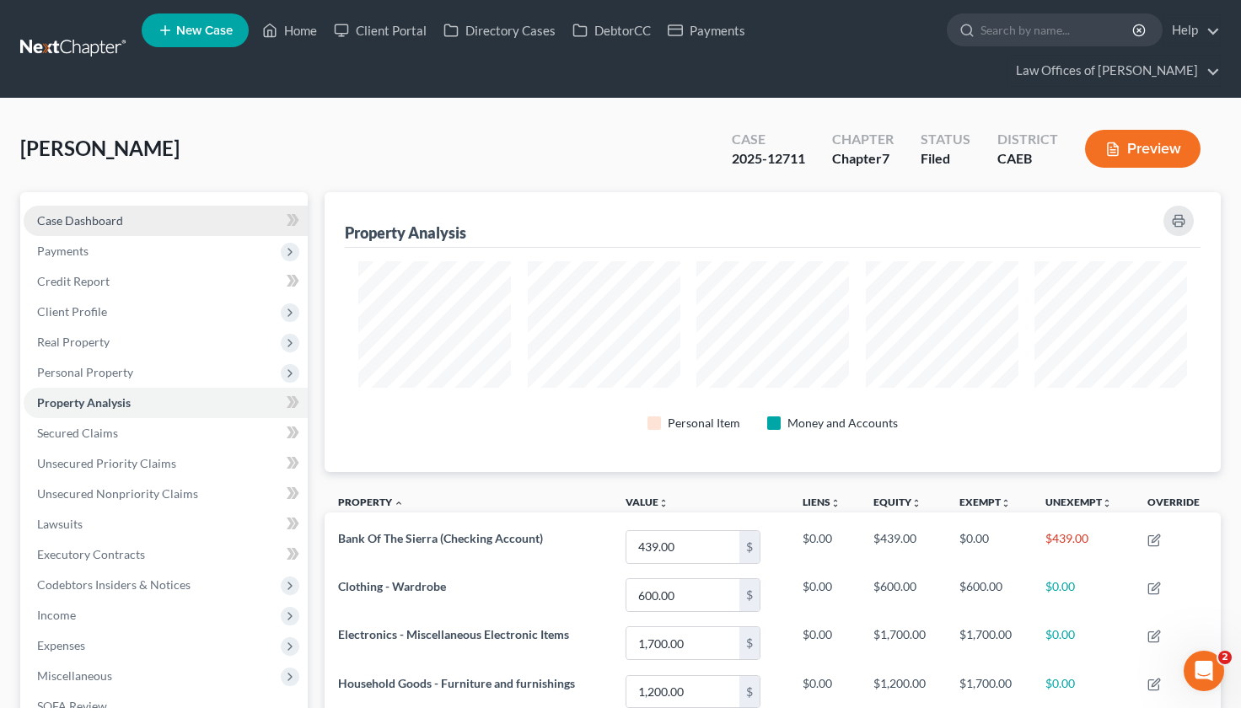
click at [148, 206] on link "Case Dashboard" at bounding box center [166, 221] width 284 height 30
select select "0"
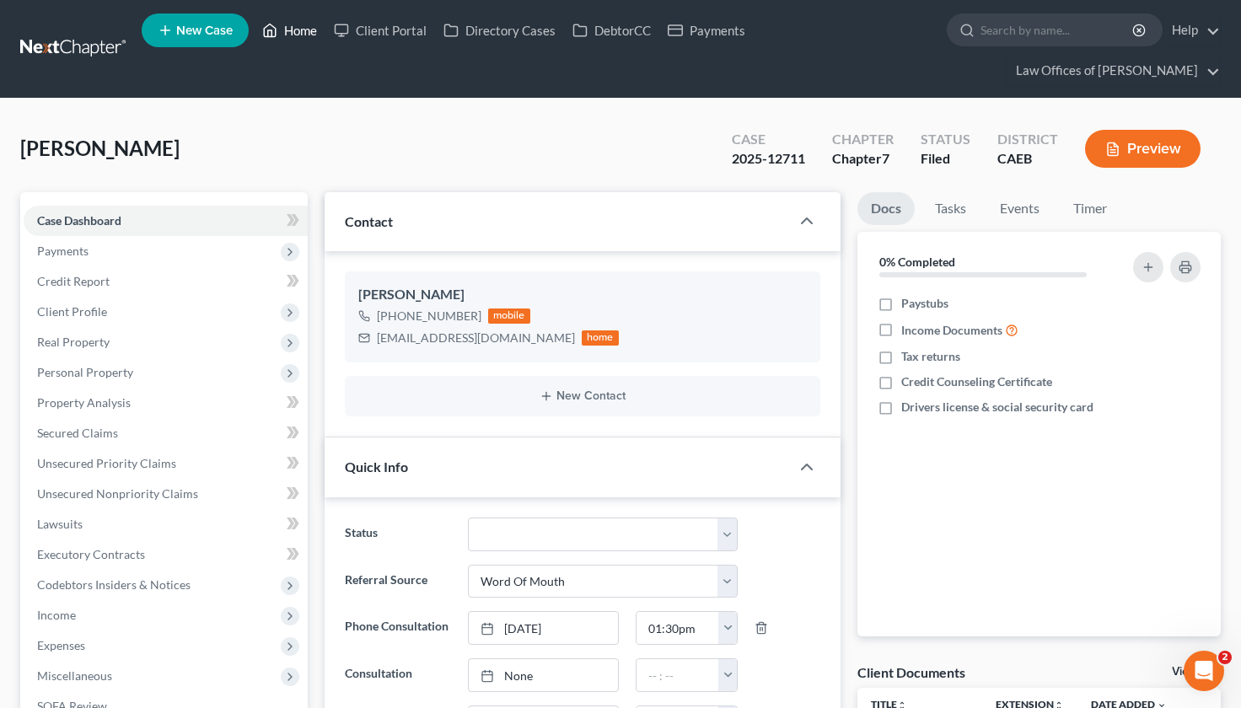
click at [301, 35] on link "Home" at bounding box center [290, 30] width 72 height 30
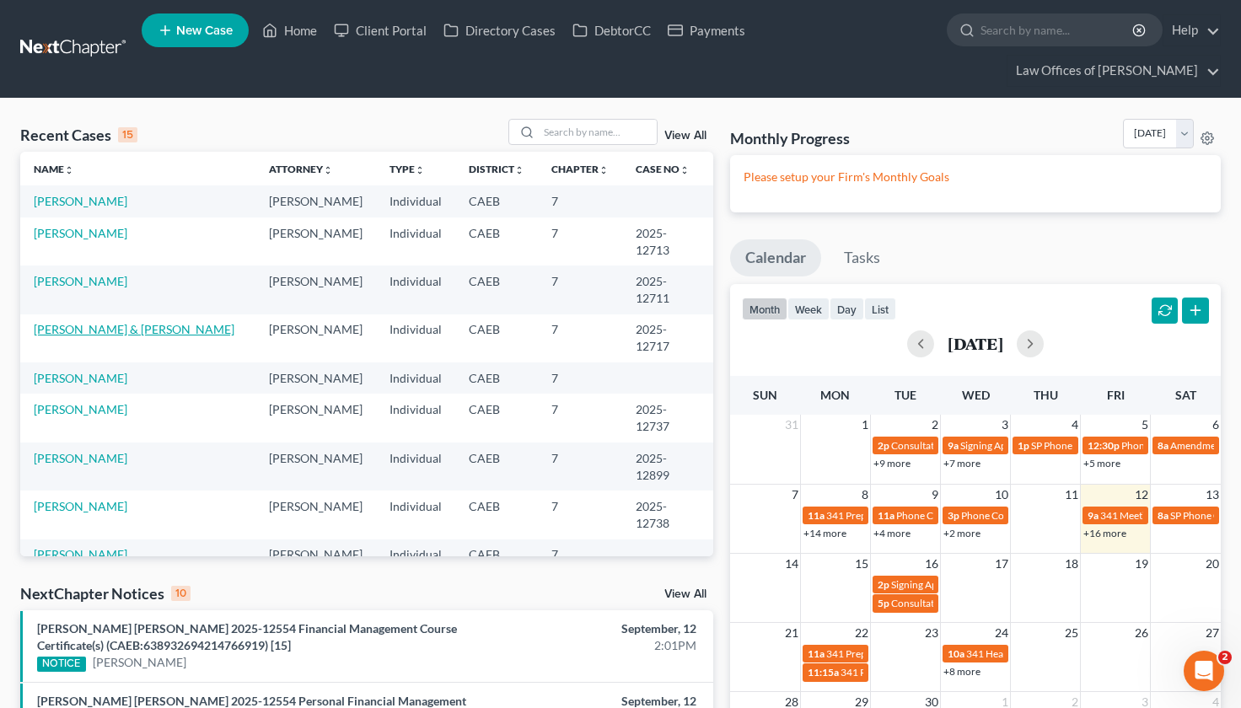
click at [144, 322] on link "Godinez-Solano, Eliot & Basurto-Godinez, Cecilia" at bounding box center [134, 329] width 201 height 14
select select "6"
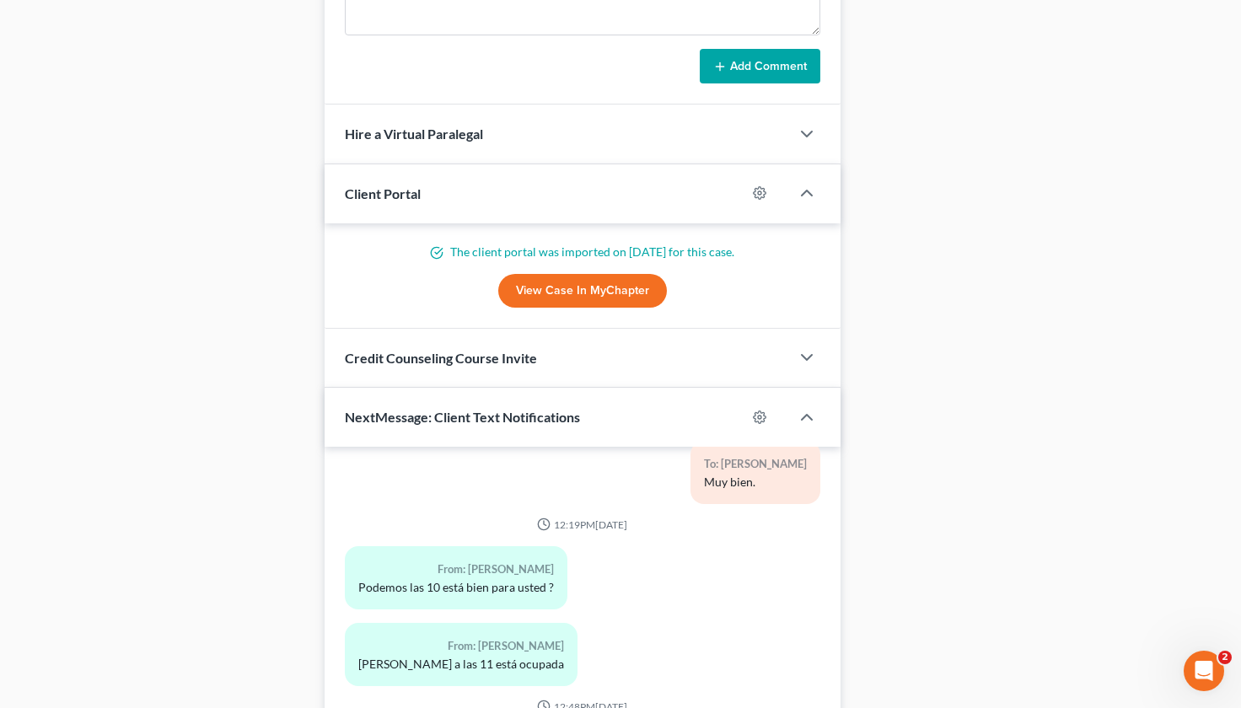
scroll to position [1769, 0]
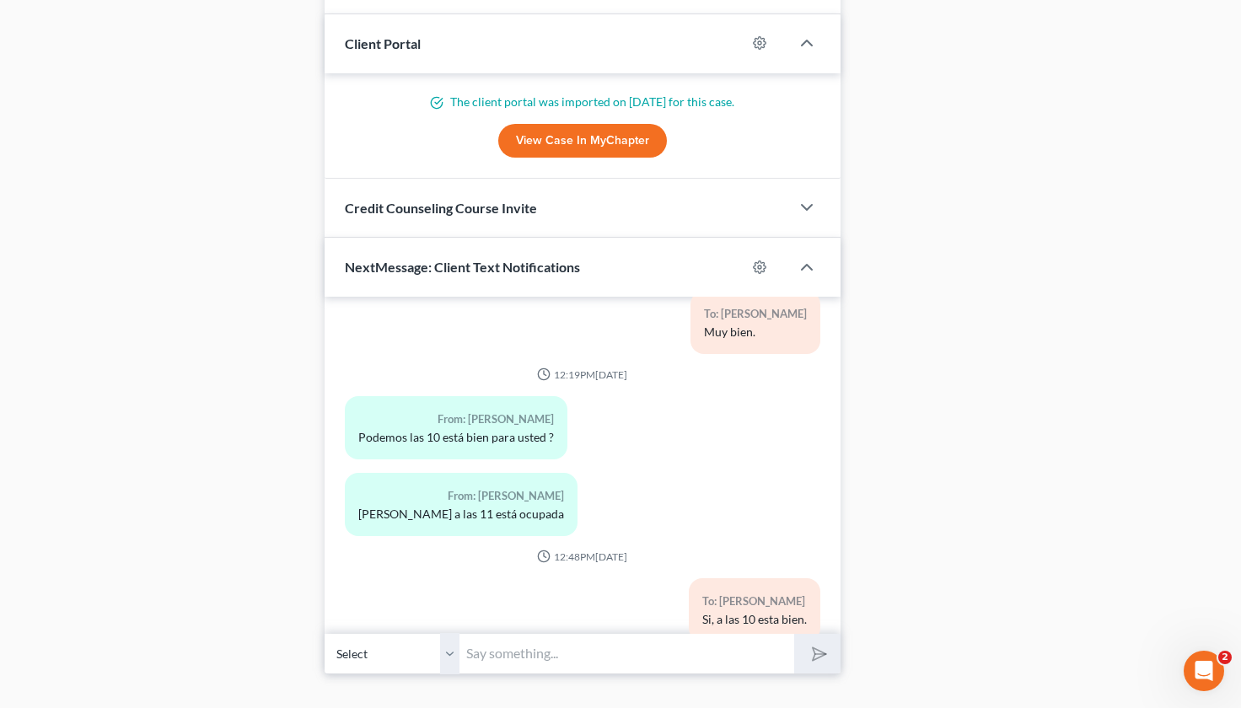
click at [490, 633] on input "text" at bounding box center [626, 653] width 335 height 41
type input "Todo Salio Bien !!"
click at [794, 634] on button "submit" at bounding box center [817, 654] width 46 height 40
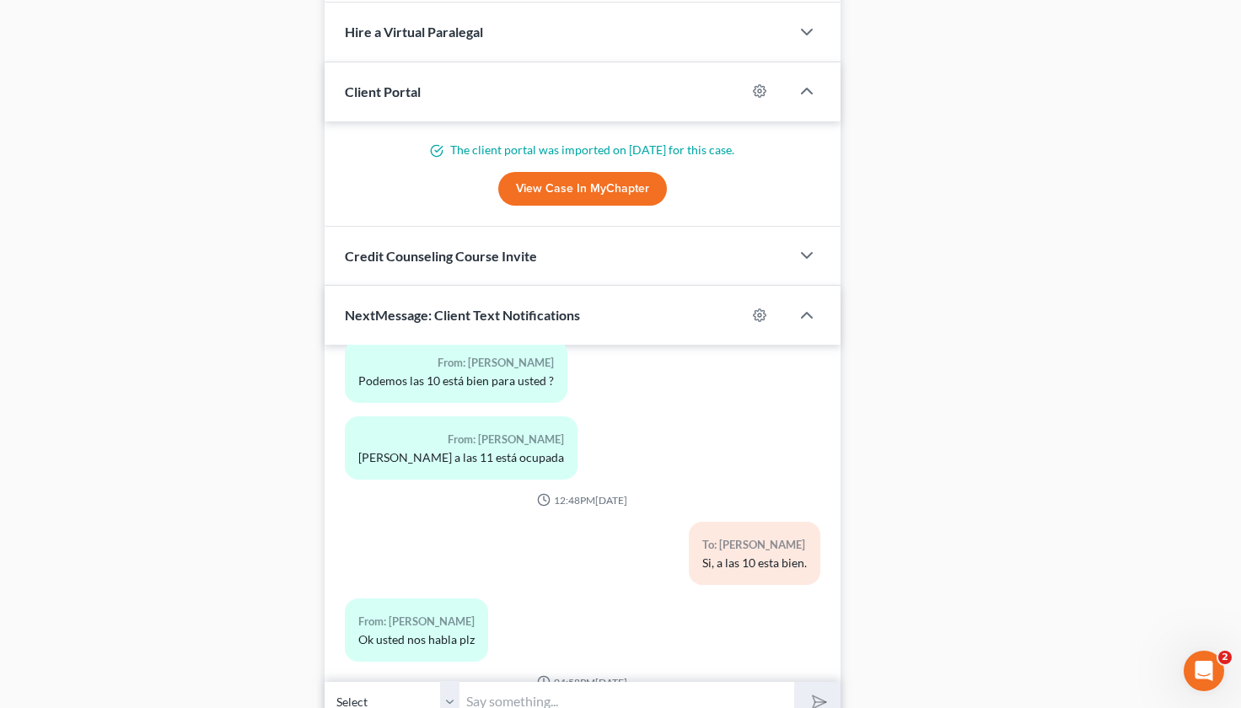
scroll to position [1719, 0]
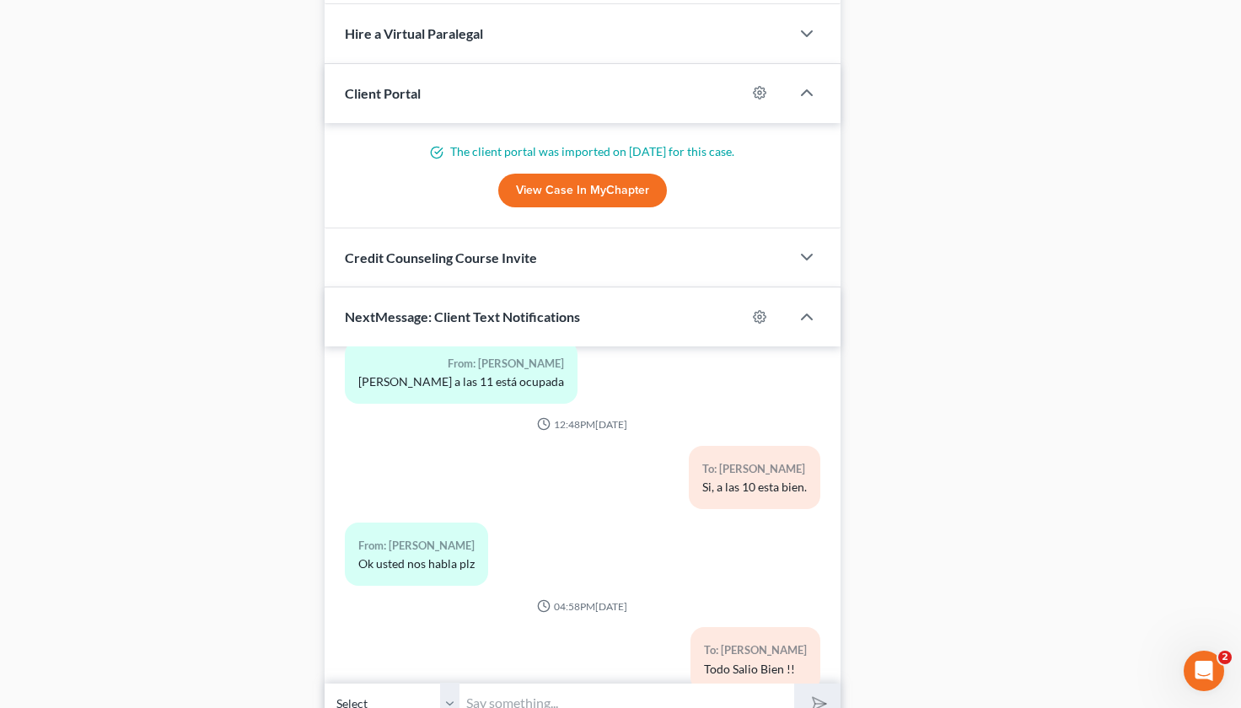
click at [485, 683] on input "text" at bounding box center [626, 703] width 335 height 41
type input "Por nada."
click at [794, 684] on button "submit" at bounding box center [817, 704] width 46 height 40
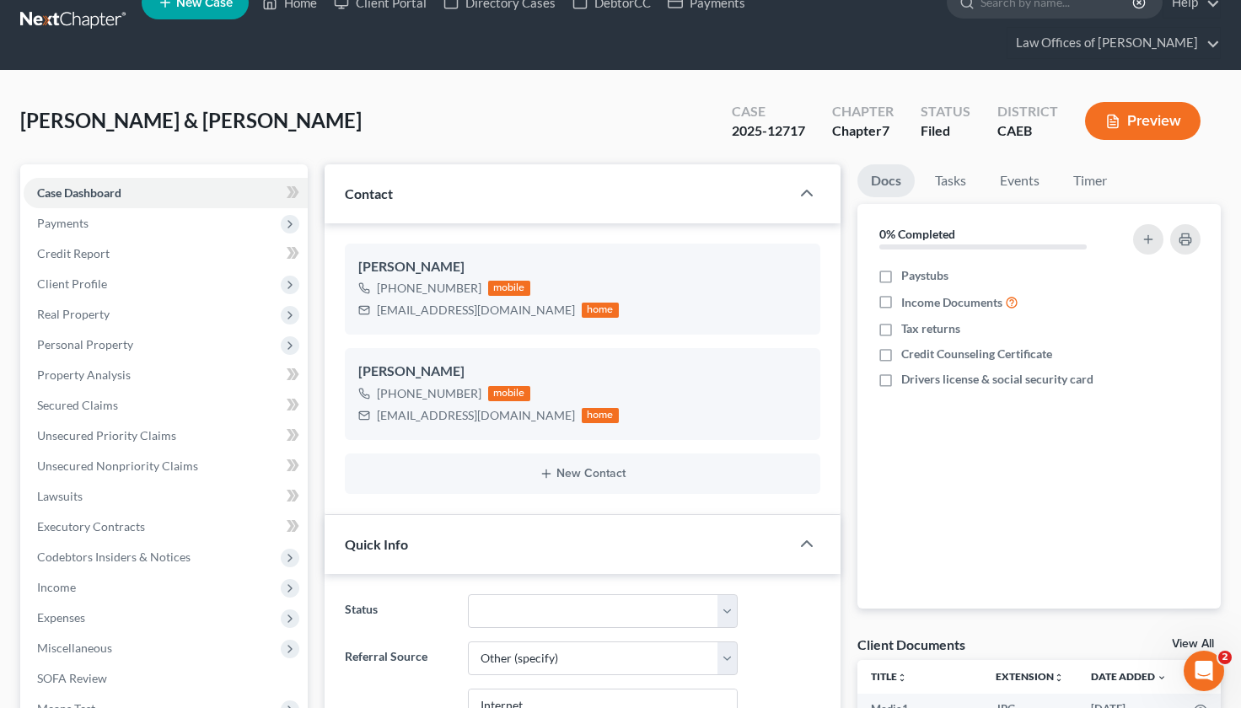
scroll to position [27, 0]
